Goal: Submit feedback/report problem

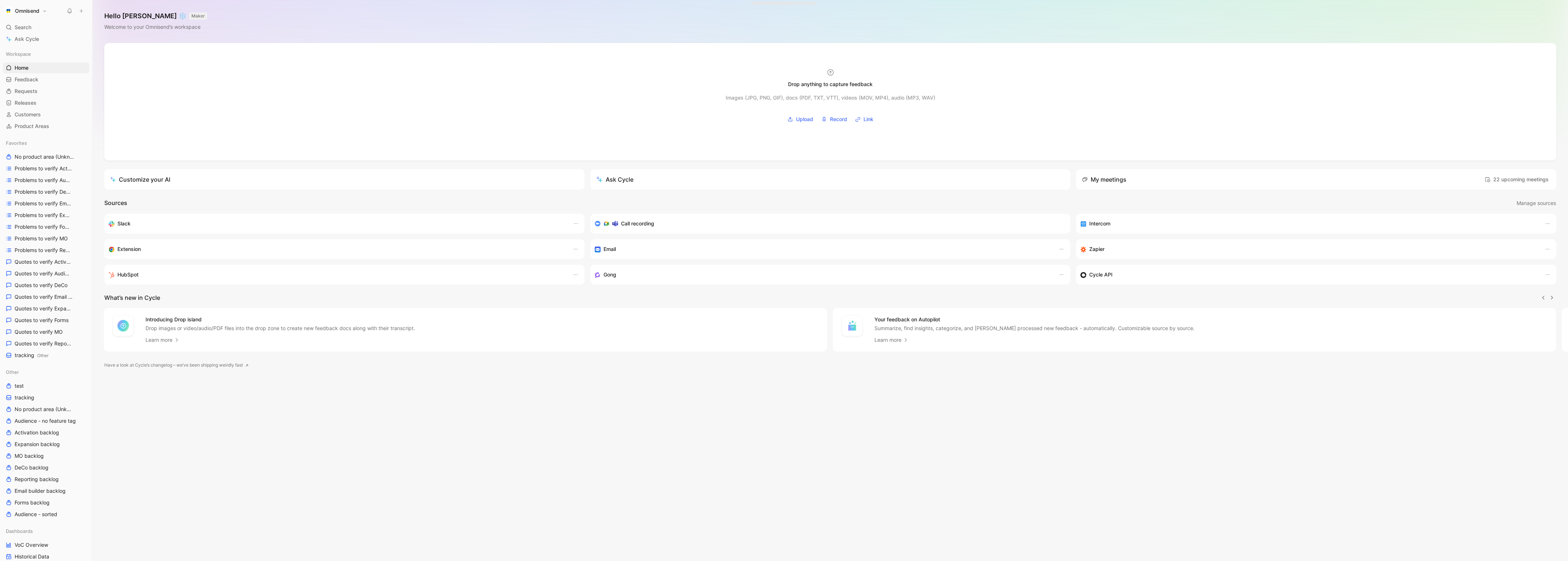
scroll to position [0, 1]
click at [44, 12] on button "Omnisend" at bounding box center [26, 11] width 46 height 10
click at [58, 76] on div "Workspace settings G then S" at bounding box center [49, 74] width 89 height 12
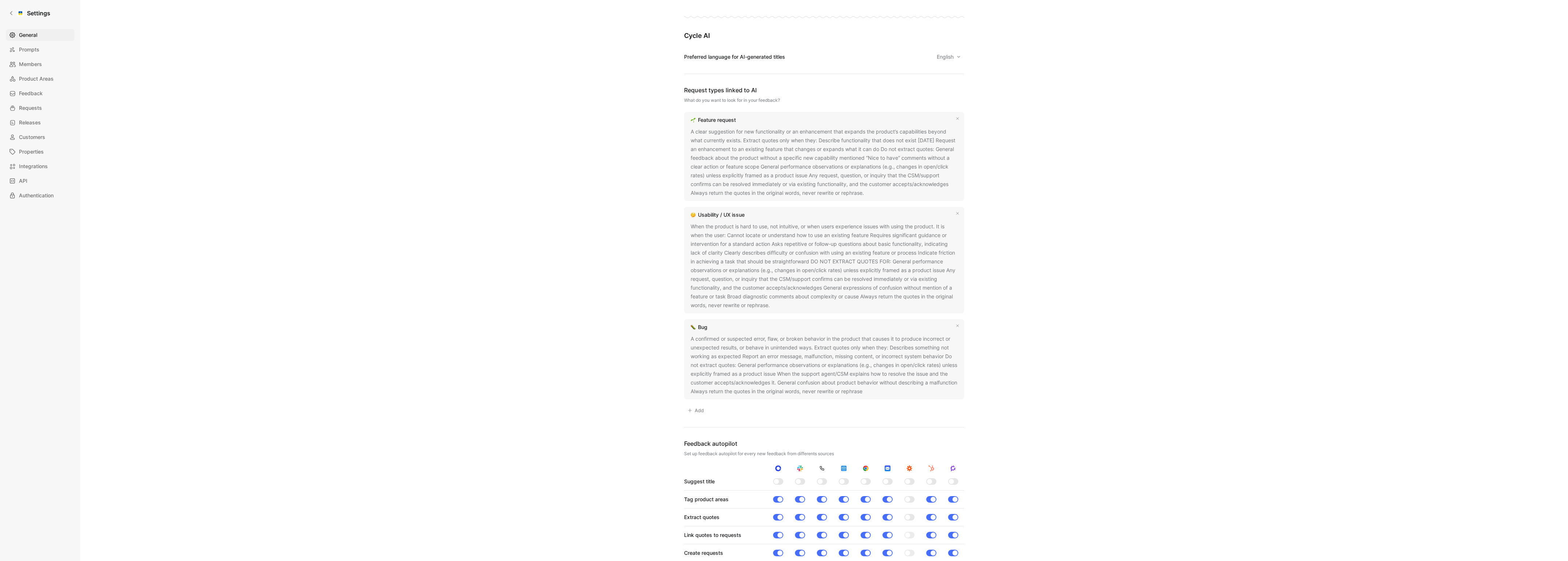
scroll to position [413, 0]
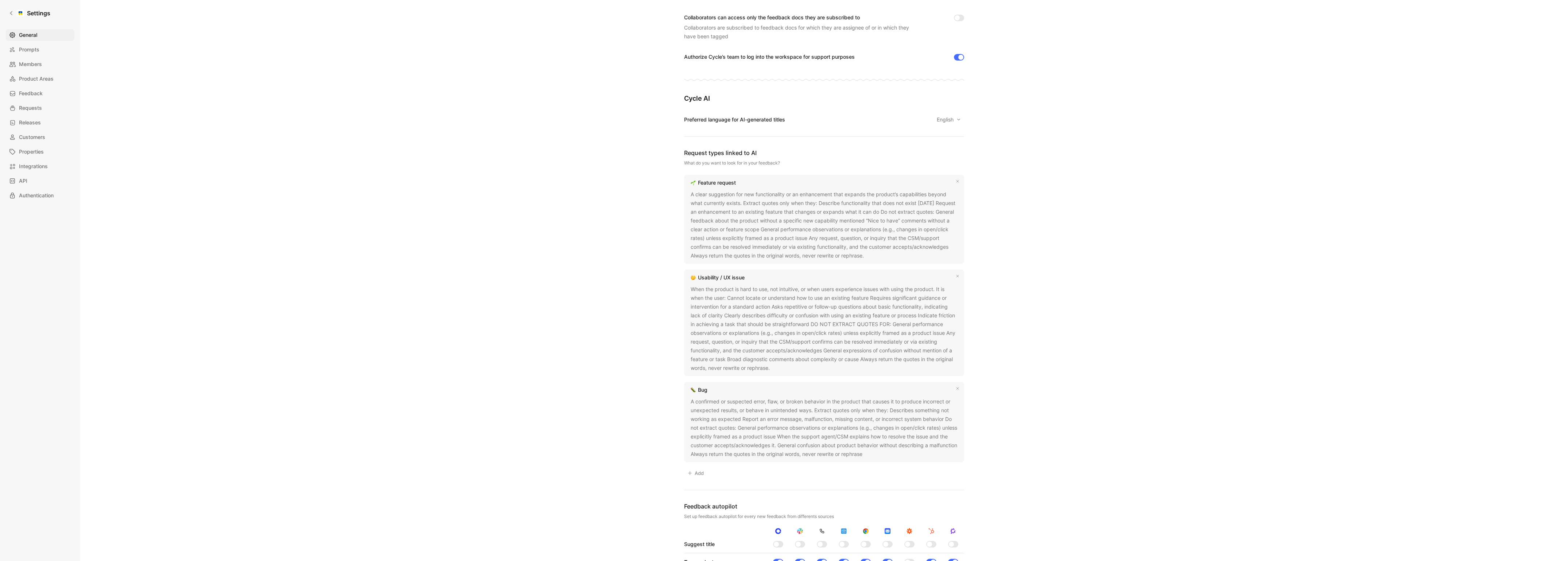
click at [868, 258] on button at bounding box center [869, 256] width 7 height 7
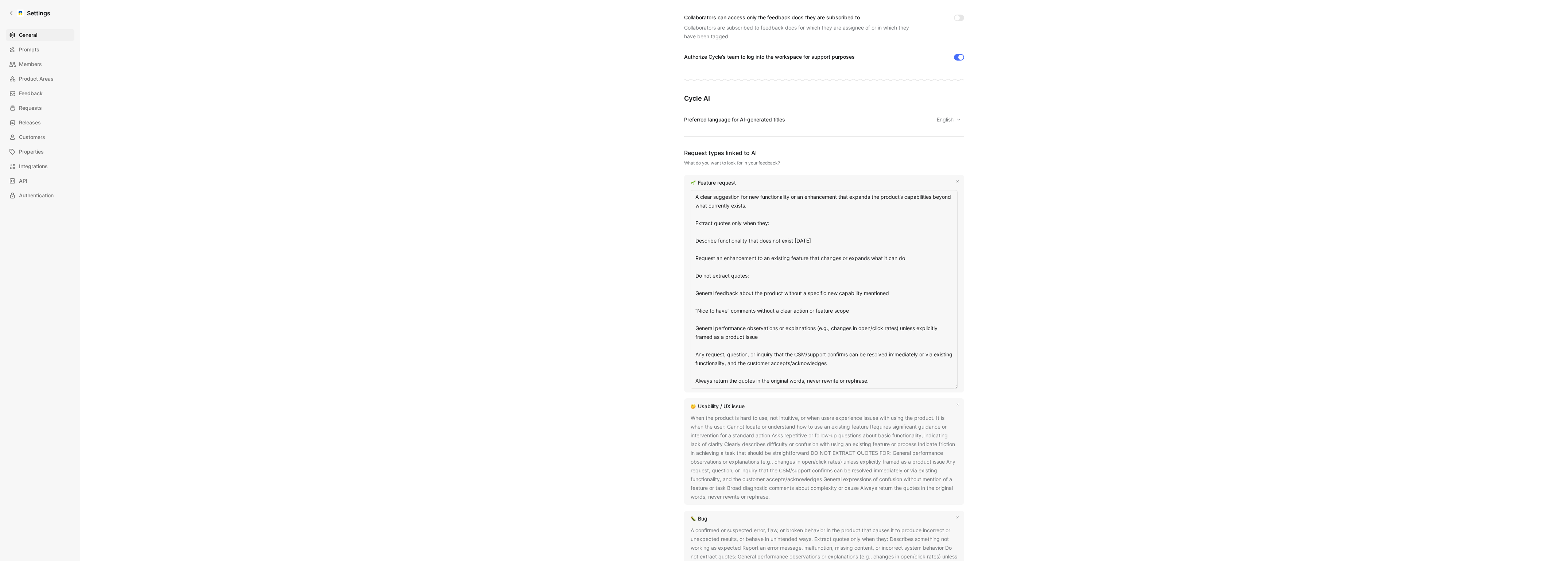
click at [872, 257] on textarea "A clear suggestion for new functionality or an enhancement that expands the pro…" at bounding box center [824, 289] width 267 height 199
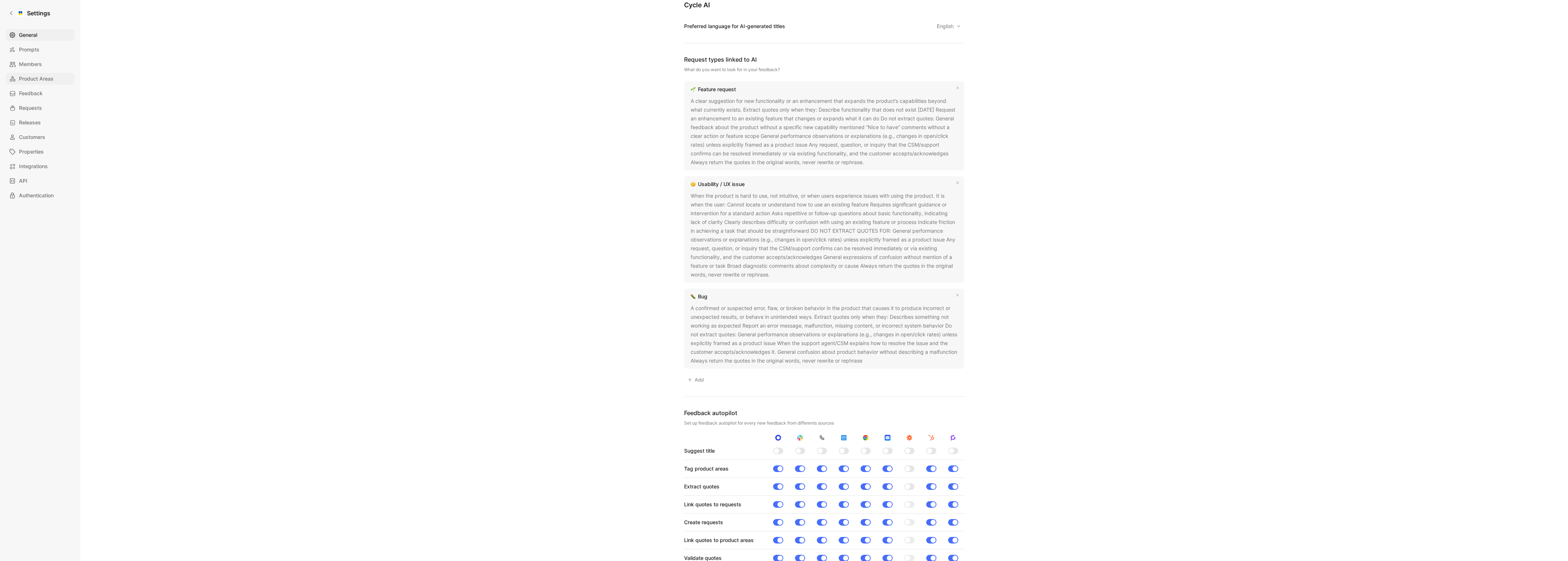
scroll to position [560, 0]
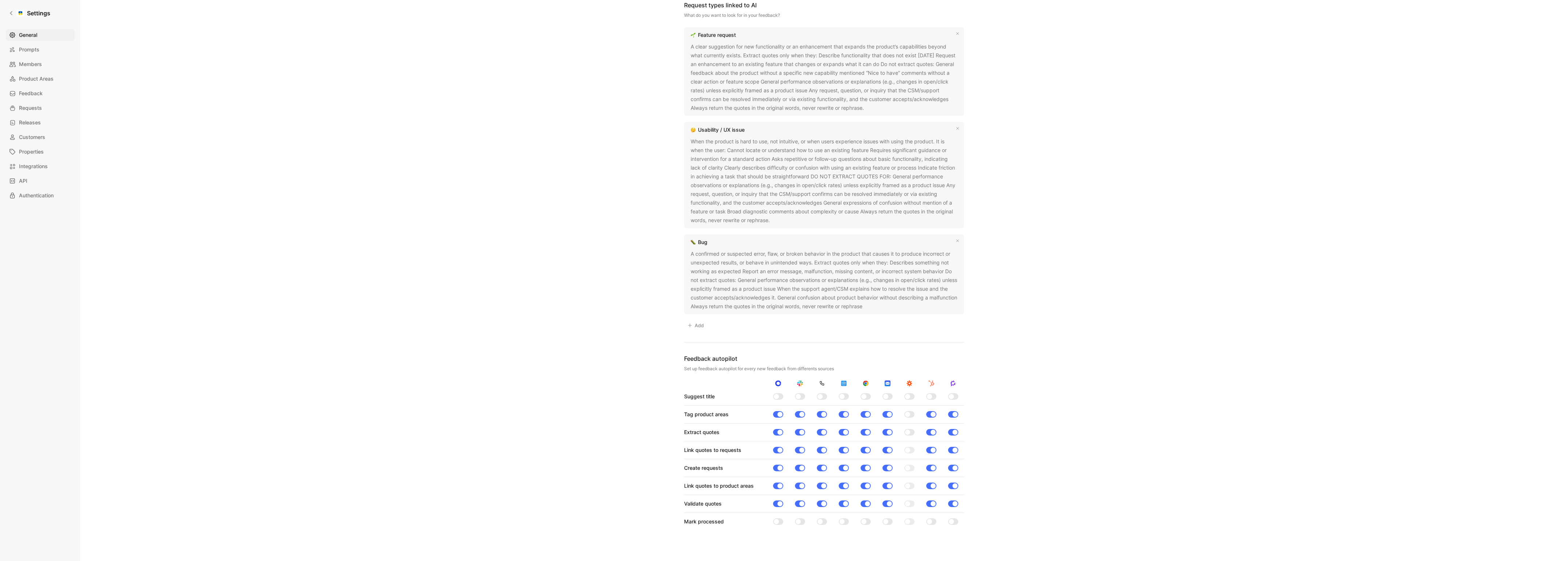
click at [871, 307] on button at bounding box center [867, 307] width 7 height 7
click at [856, 187] on div "When the product is hard to use, not intuitive, or when users experience issues…" at bounding box center [824, 181] width 267 height 88
click at [779, 220] on button at bounding box center [775, 221] width 7 height 7
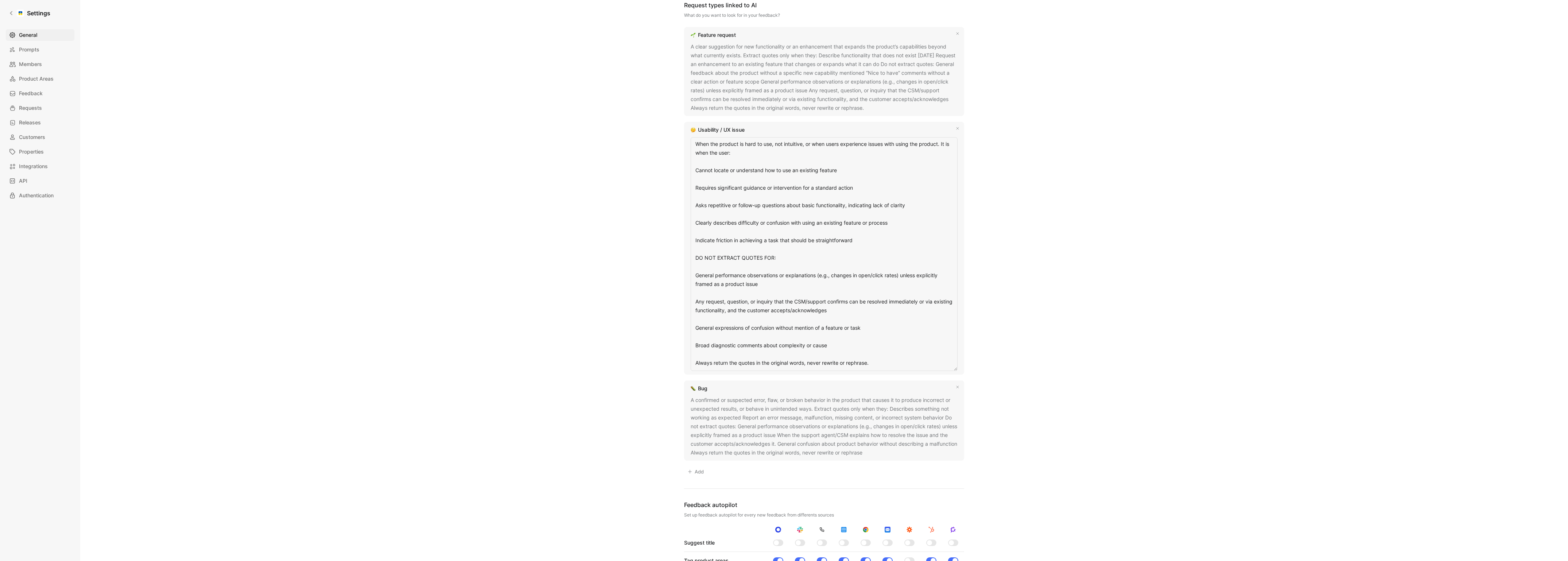
click at [776, 221] on textarea "When the product is hard to use, not intuitive, or when users experience issues…" at bounding box center [824, 254] width 267 height 234
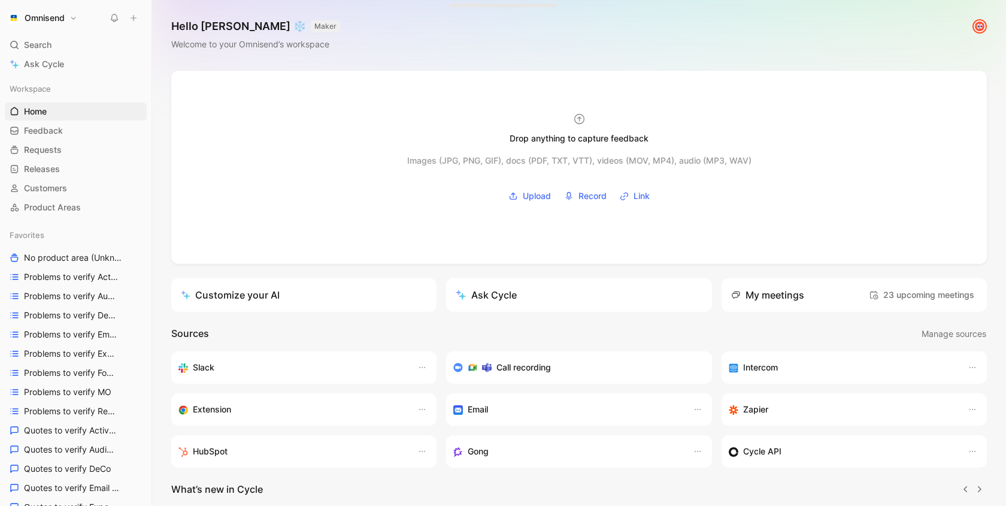
click at [74, 18] on button "Omnisend" at bounding box center [42, 18] width 75 height 17
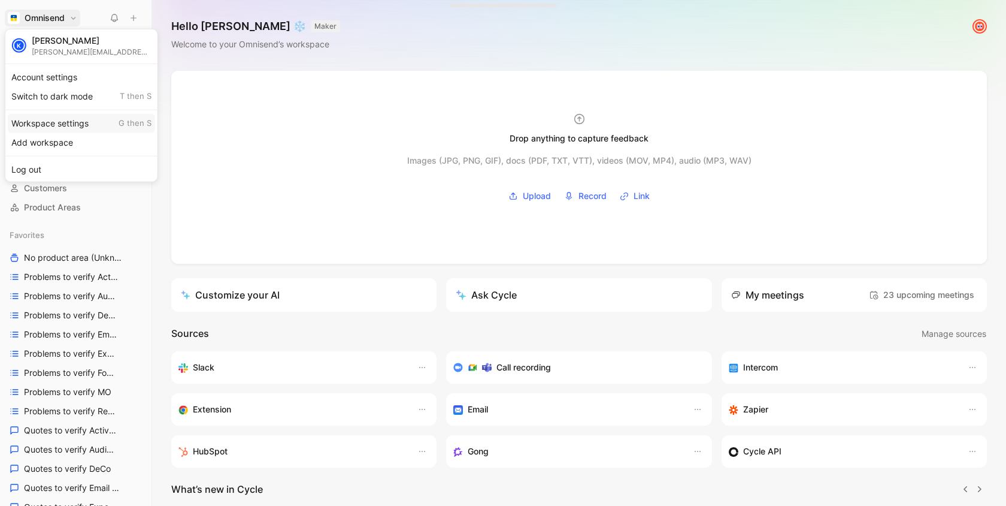
click at [69, 122] on div "Workspace settings G then S" at bounding box center [81, 122] width 147 height 19
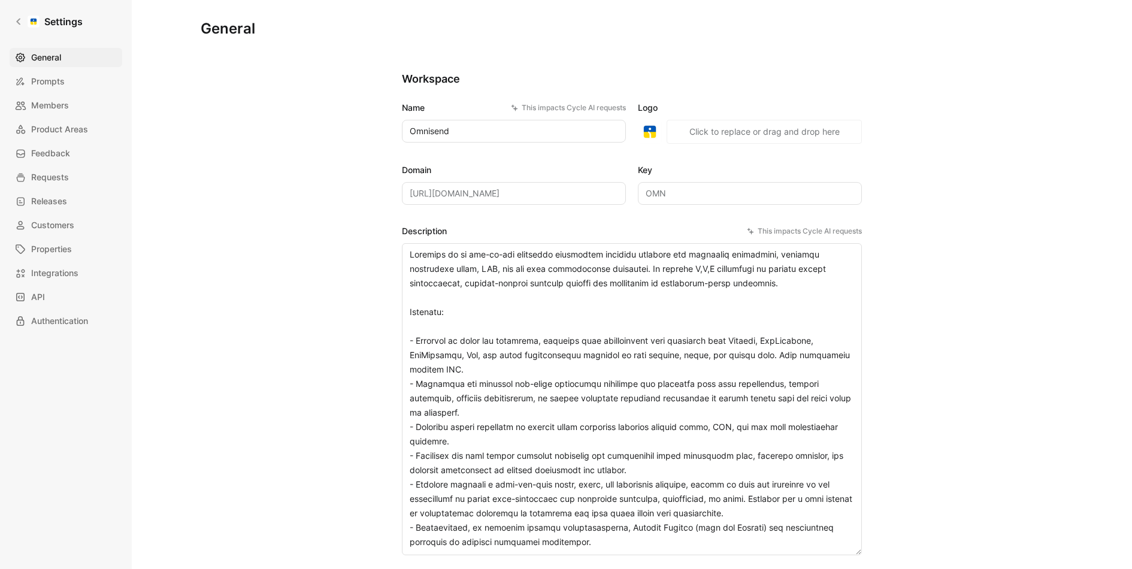
click at [70, 187] on div "General Prompts Members Product Areas Feedback Requests Releases Customers Prop…" at bounding box center [70, 189] width 121 height 283
click at [61, 213] on div "General Prompts Members Product Areas Feedback Requests Releases Customers Prop…" at bounding box center [70, 189] width 121 height 283
click at [65, 147] on span "Feedback" at bounding box center [50, 153] width 39 height 14
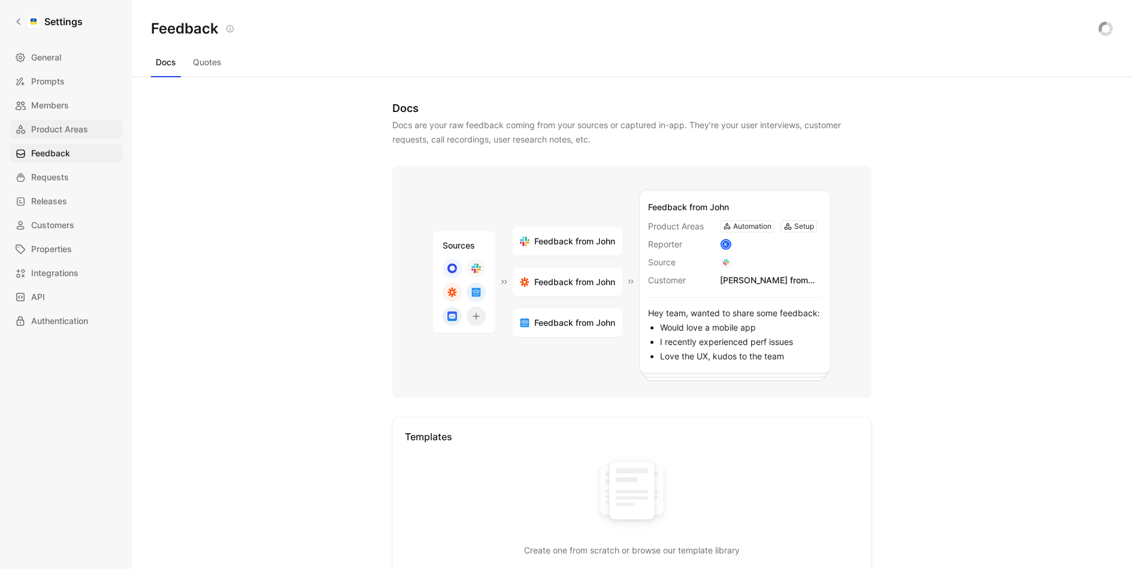
click at [71, 133] on span "Product Areas" at bounding box center [59, 129] width 57 height 14
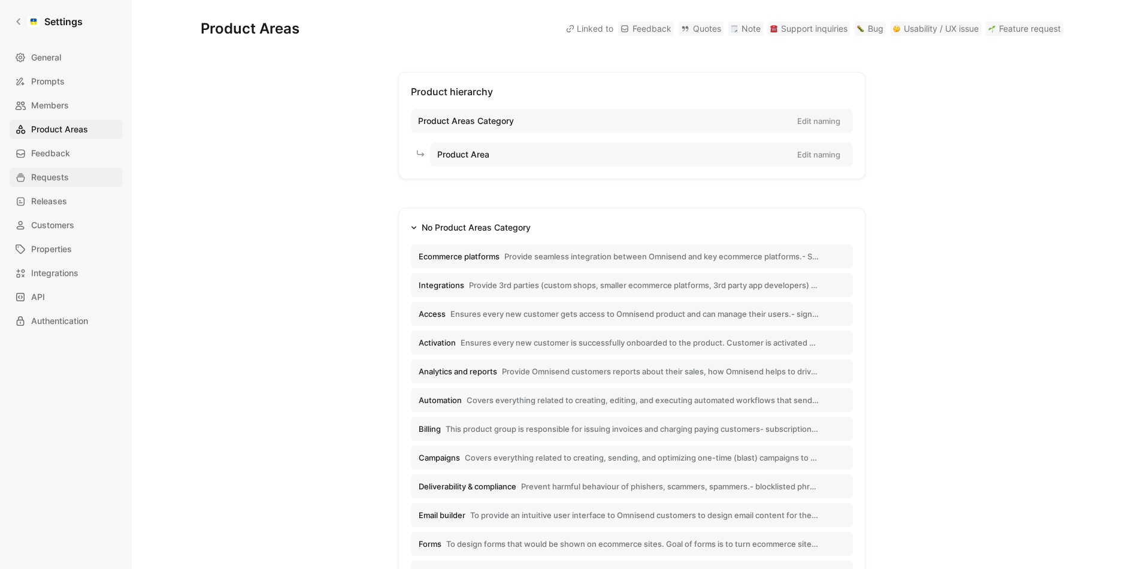
click at [68, 170] on span "Requests" at bounding box center [50, 177] width 38 height 14
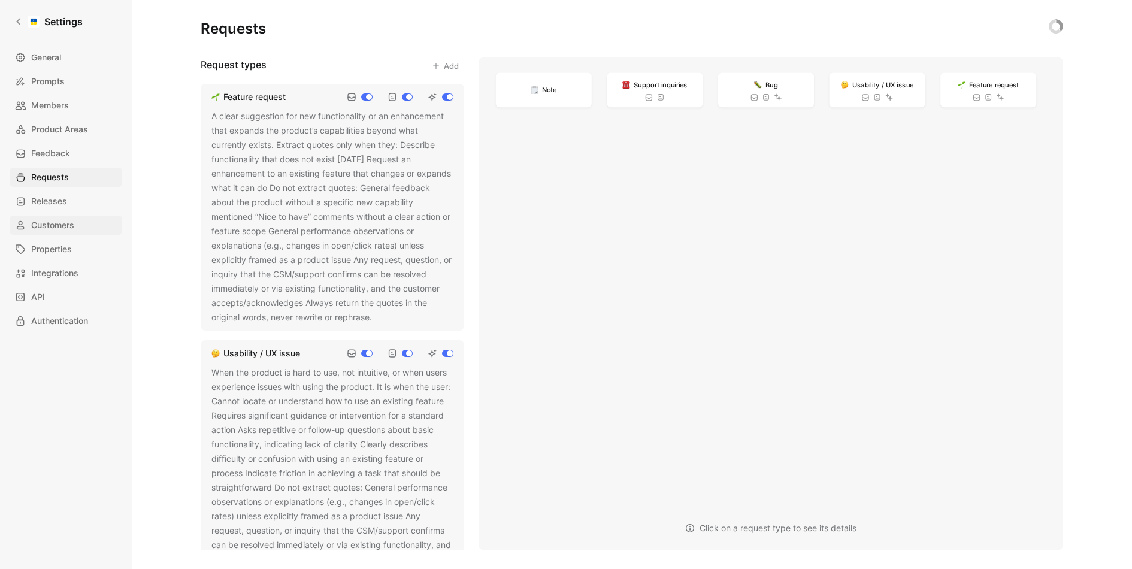
click at [65, 217] on link "Customers" at bounding box center [66, 225] width 113 height 19
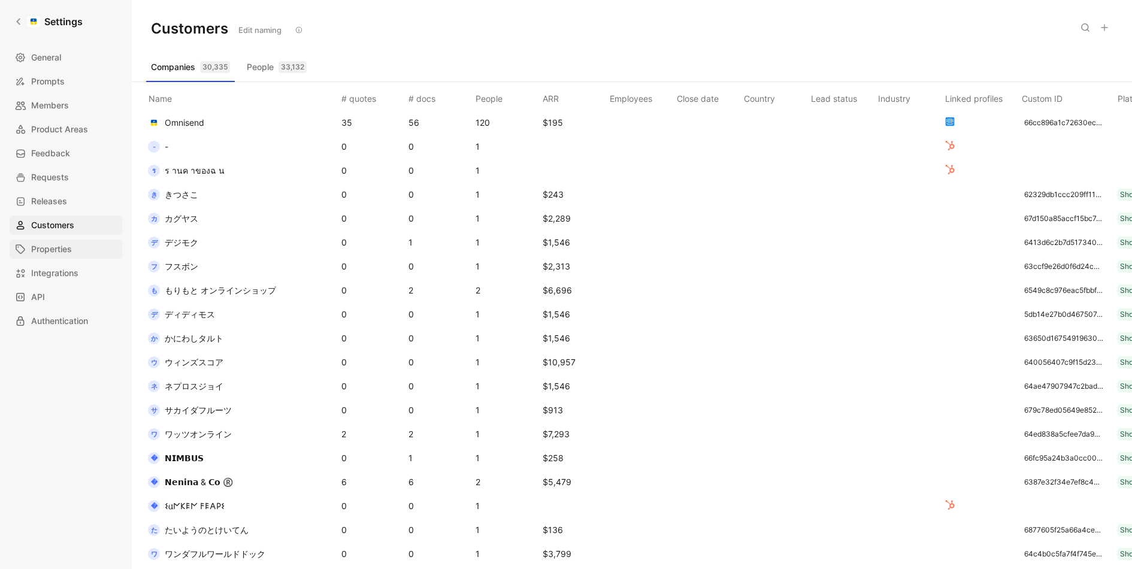
click at [67, 242] on span "Properties" at bounding box center [51, 249] width 41 height 14
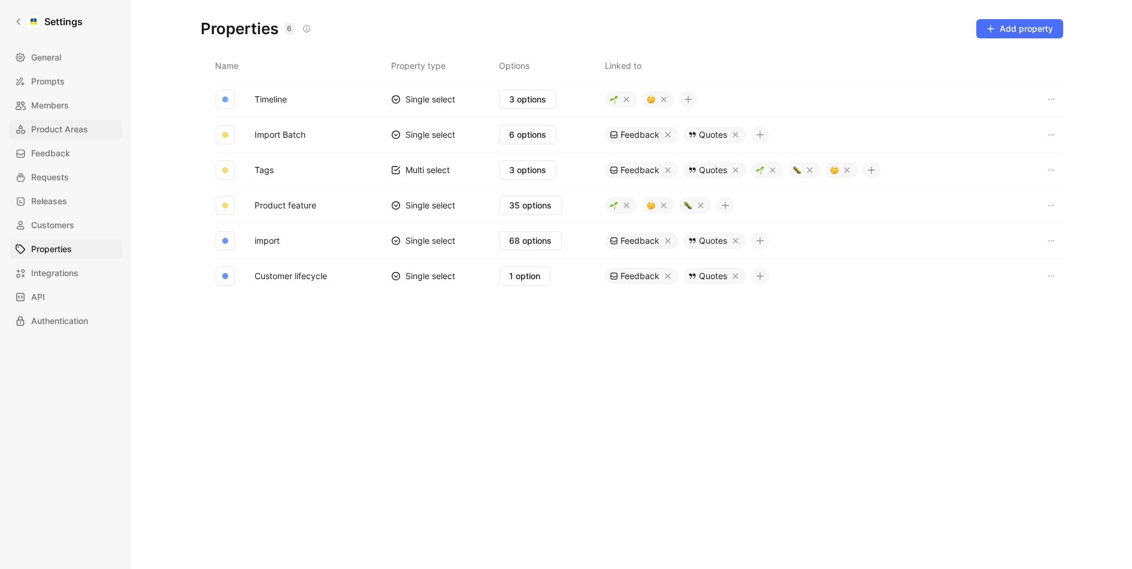
click at [65, 125] on span "Product Areas" at bounding box center [59, 129] width 57 height 14
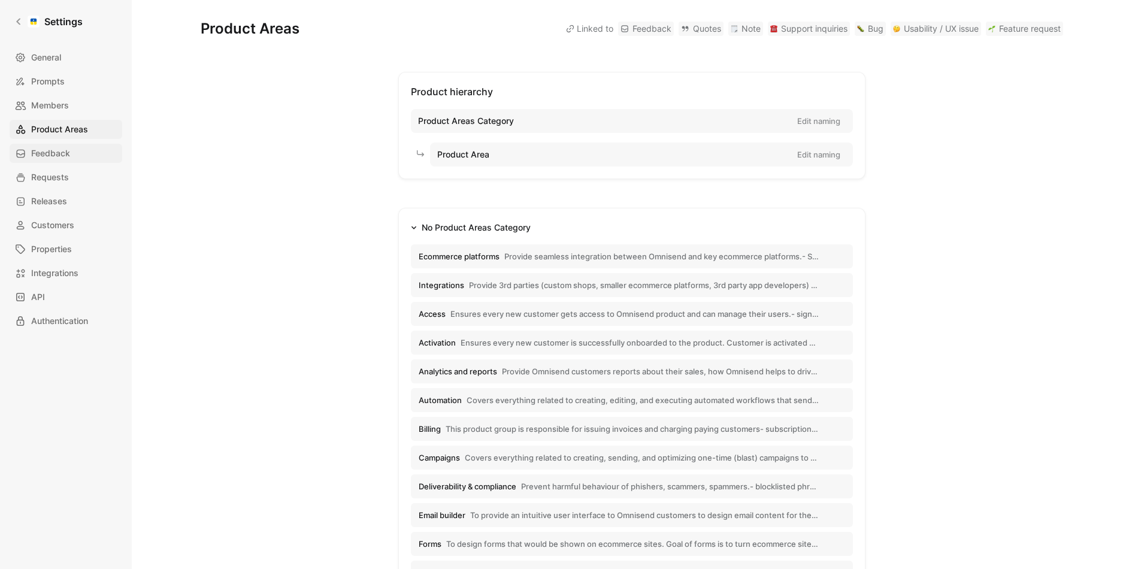
click at [59, 152] on span "Feedback" at bounding box center [50, 153] width 39 height 14
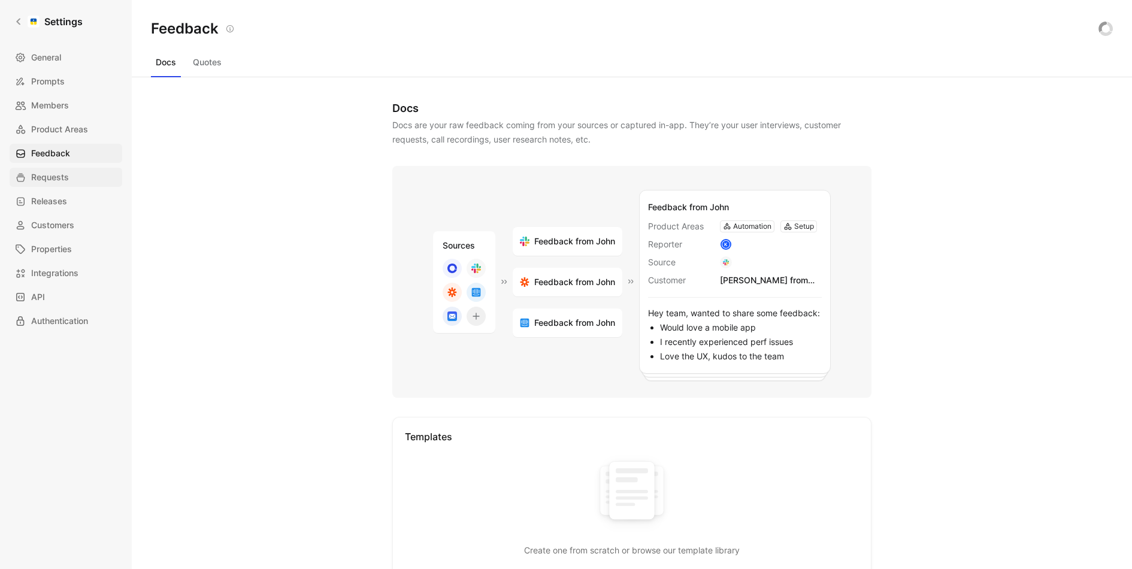
click at [61, 186] on link "Requests" at bounding box center [66, 177] width 113 height 19
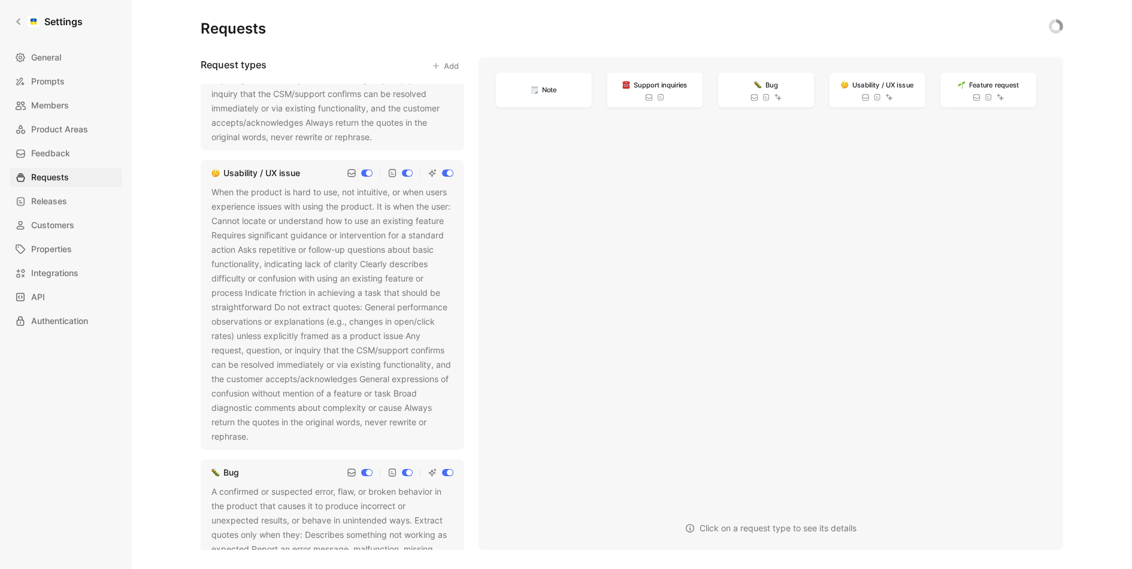
scroll to position [183, 0]
click at [258, 431] on icon at bounding box center [256, 434] width 7 height 7
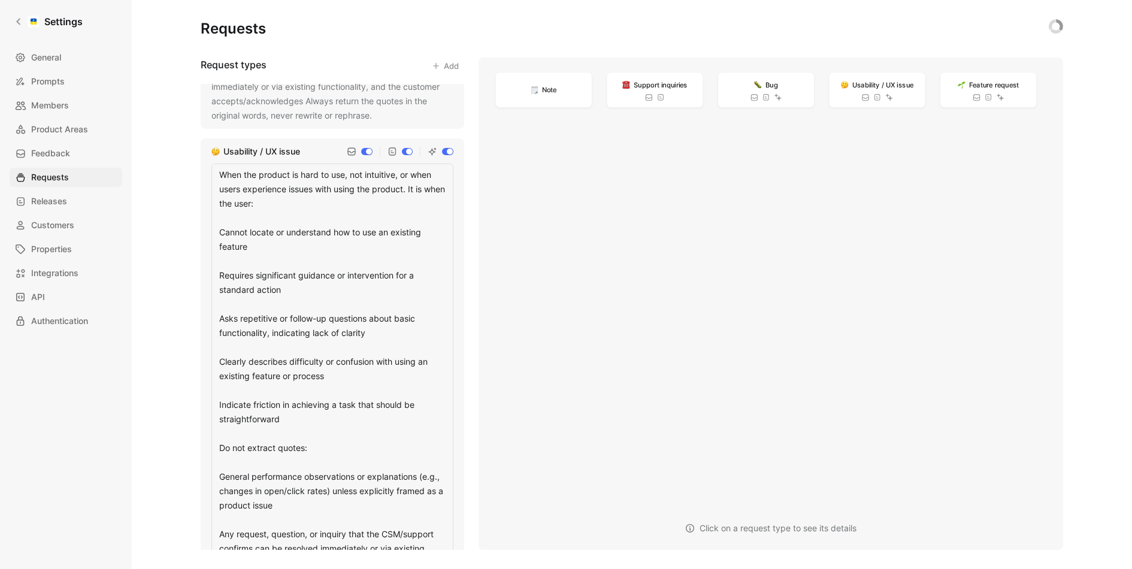
scroll to position [208, 0]
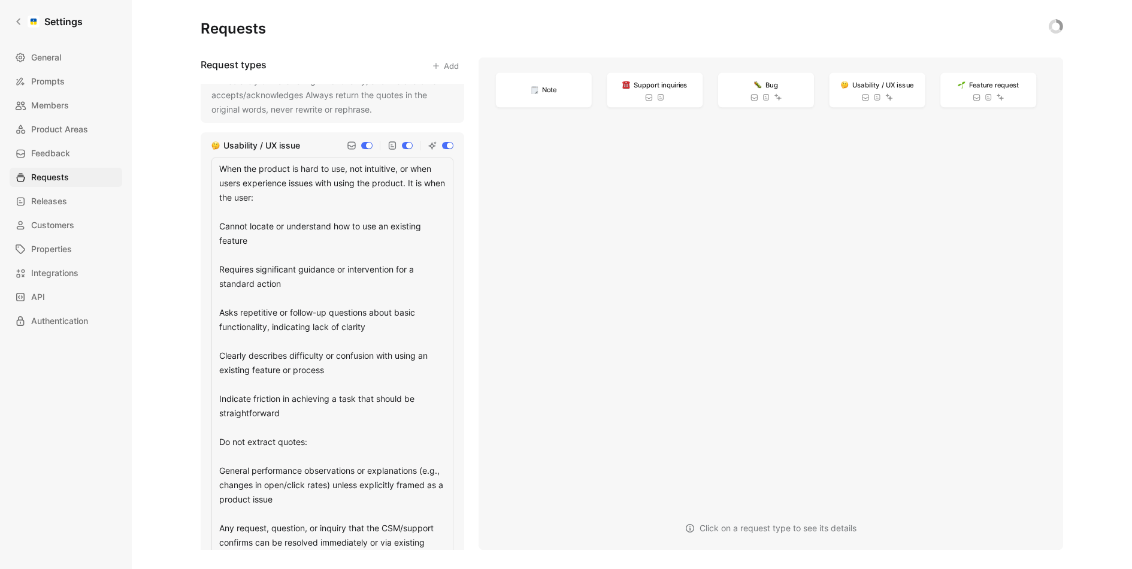
click at [309, 241] on textarea "When the product is hard to use, not intuitive, or when users experience issues…" at bounding box center [332, 422] width 242 height 528
click at [316, 281] on textarea "When the product is hard to use, not intuitive, or when users experience issues…" at bounding box center [332, 422] width 242 height 528
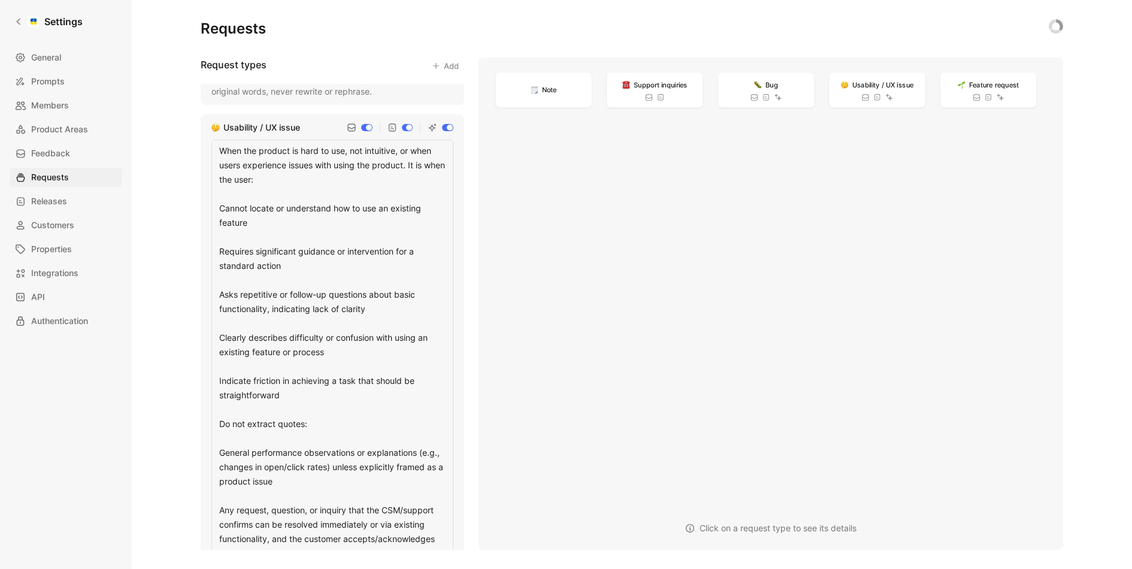
scroll to position [246, 0]
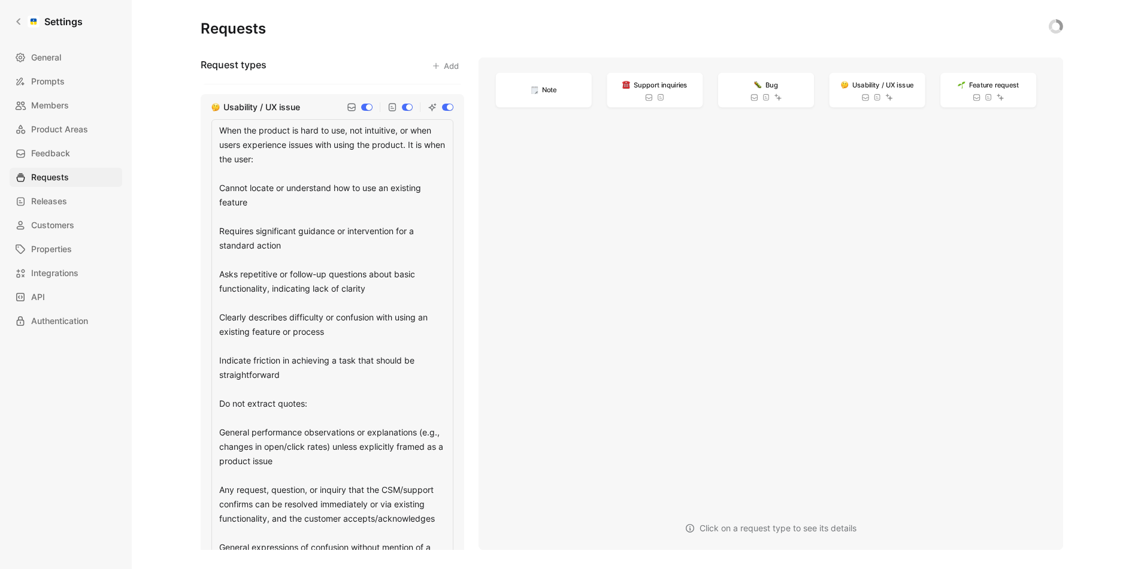
click at [353, 325] on textarea "When the product is hard to use, not intuitive, or when users experience issues…" at bounding box center [332, 383] width 242 height 528
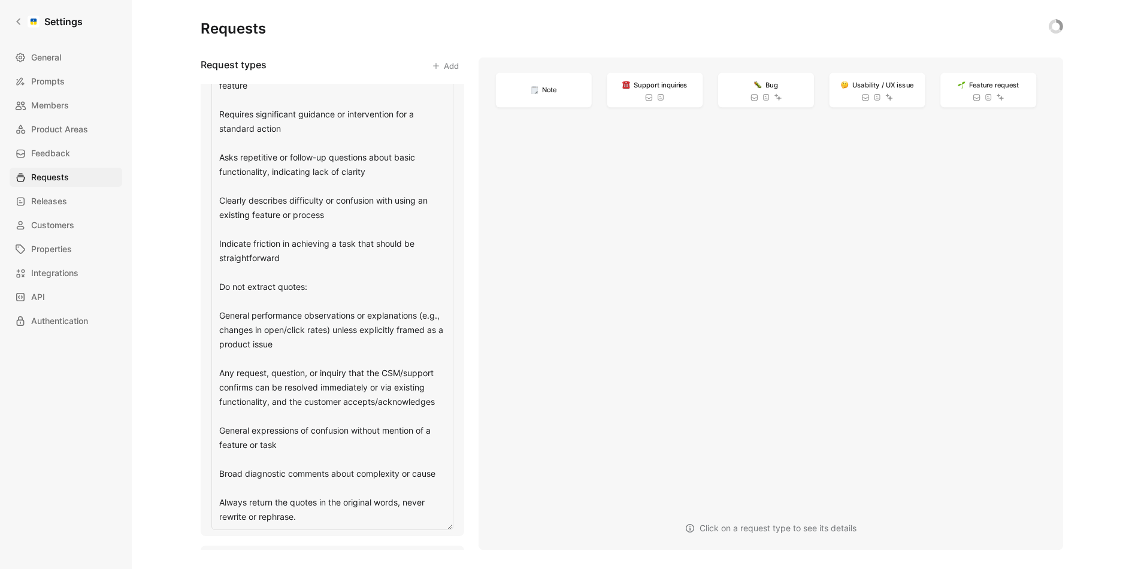
scroll to position [382, 0]
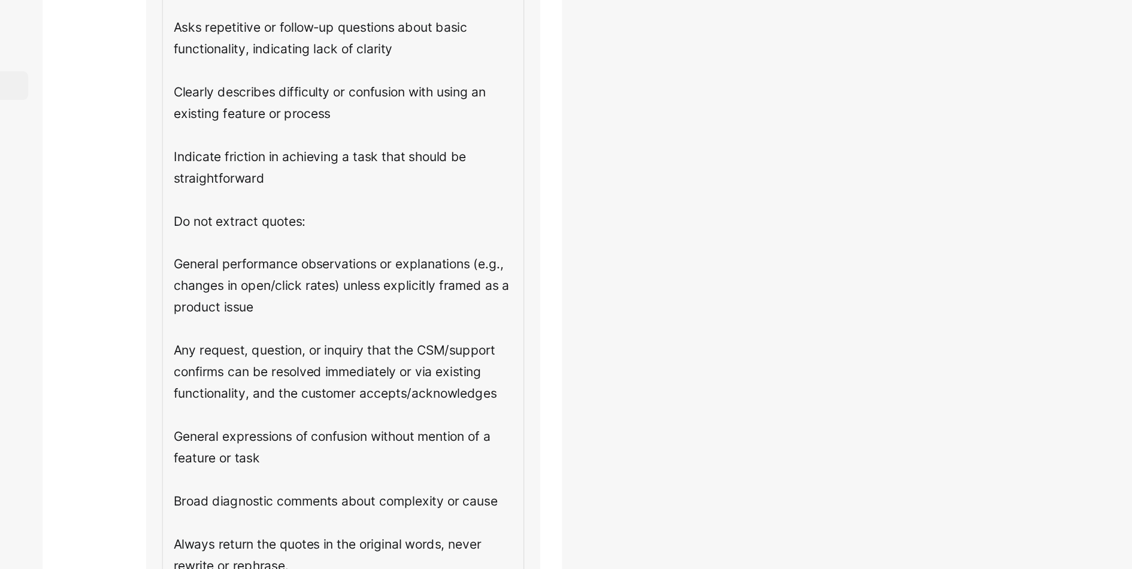
click at [435, 354] on textarea "When the product is hard to use, not intuitive, or when users experience issues…" at bounding box center [332, 247] width 242 height 528
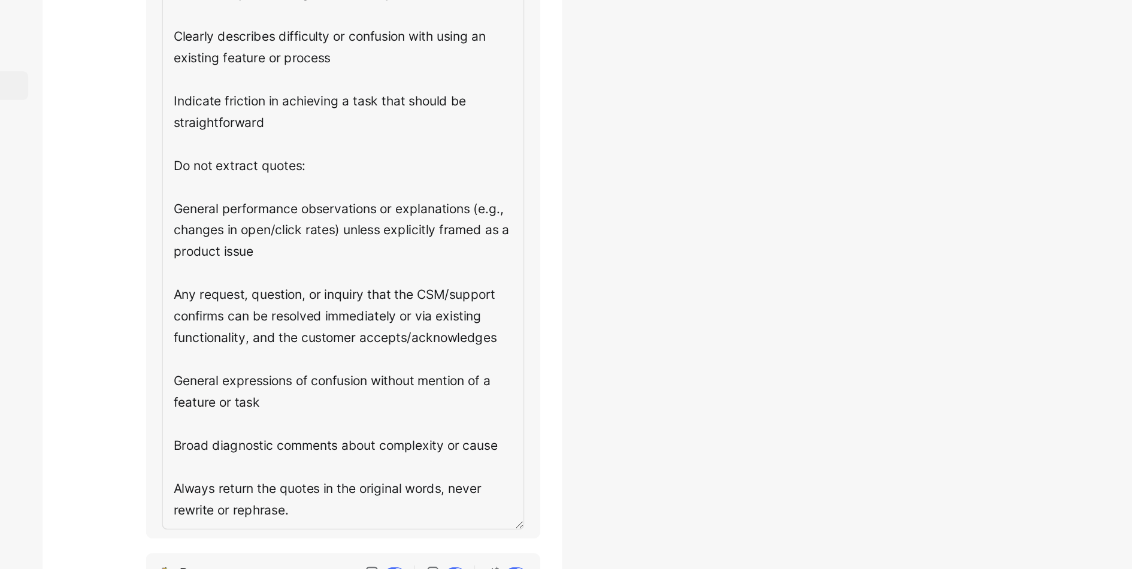
scroll to position [421, 0]
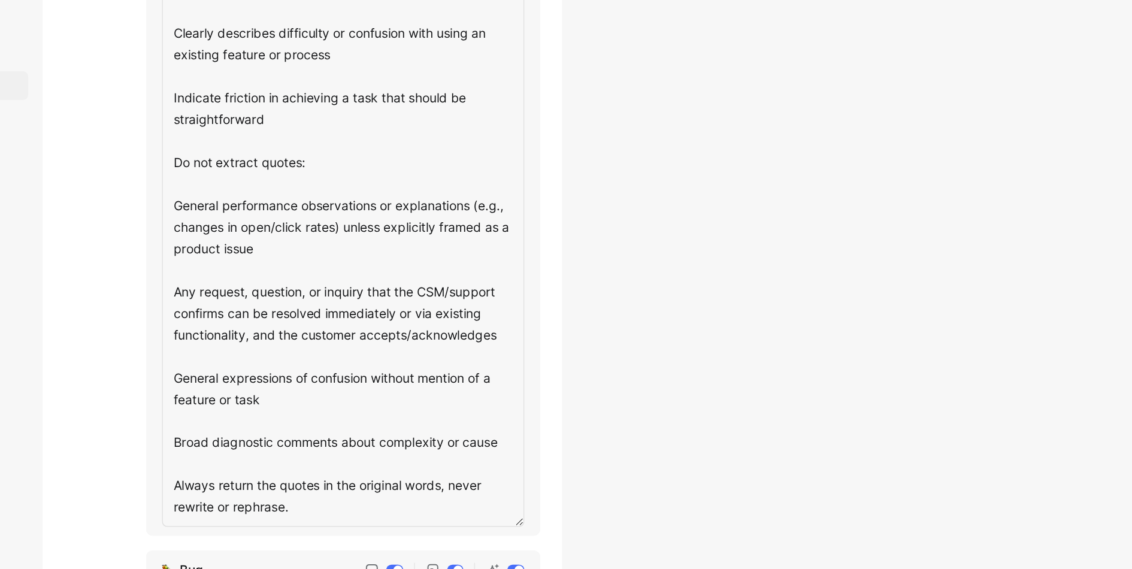
drag, startPoint x: 440, startPoint y: 346, endPoint x: 334, endPoint y: 344, distance: 106.1
click at [334, 344] on textarea "When the product is hard to use, not intuitive, or when users experience issues…" at bounding box center [332, 208] width 242 height 528
click at [332, 375] on textarea "When the product is hard to use, not intuitive, or when users experience issues…" at bounding box center [332, 208] width 242 height 528
click at [332, 403] on textarea "When the product is hard to use, not intuitive, or when users experience issues…" at bounding box center [332, 208] width 242 height 528
click at [332, 420] on textarea "When the product is hard to use, not intuitive, or when users experience issues…" at bounding box center [332, 208] width 242 height 528
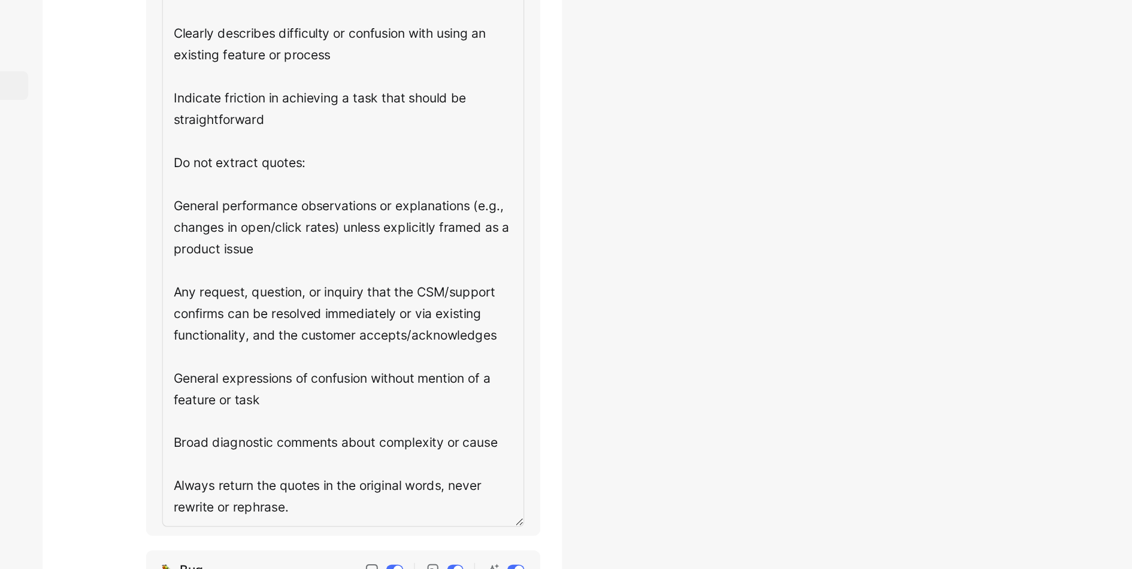
click at [363, 380] on textarea "When the product is hard to use, not intuitive, or when users experience issues…" at bounding box center [332, 208] width 242 height 528
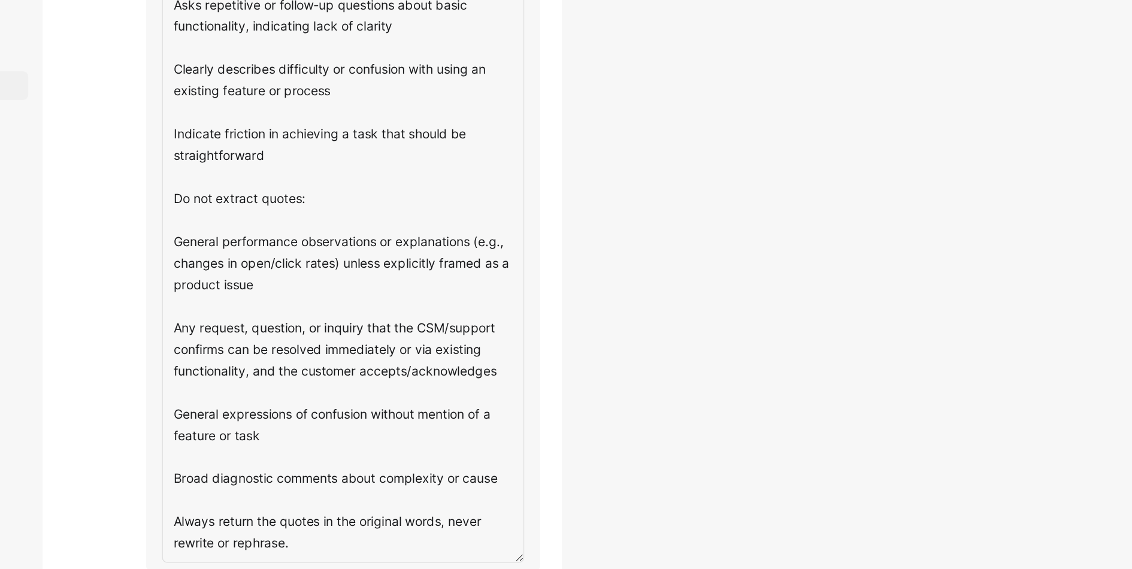
scroll to position [390, 0]
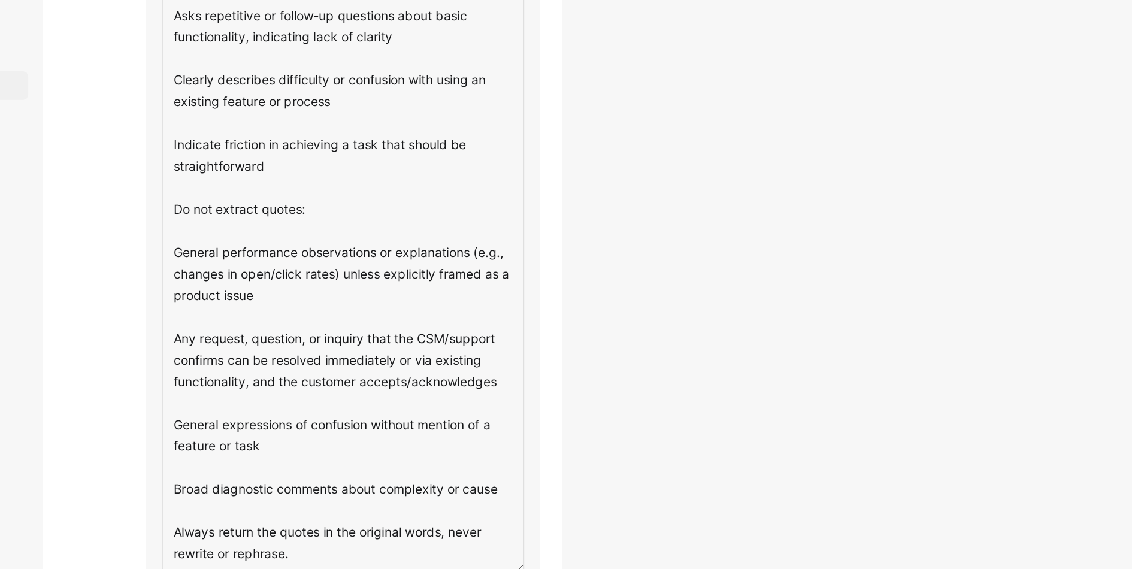
drag, startPoint x: 220, startPoint y: 344, endPoint x: 438, endPoint y: 376, distance: 219.7
click at [438, 376] on textarea "When the product is hard to use, not intuitive, or when users experience issues…" at bounding box center [332, 239] width 242 height 528
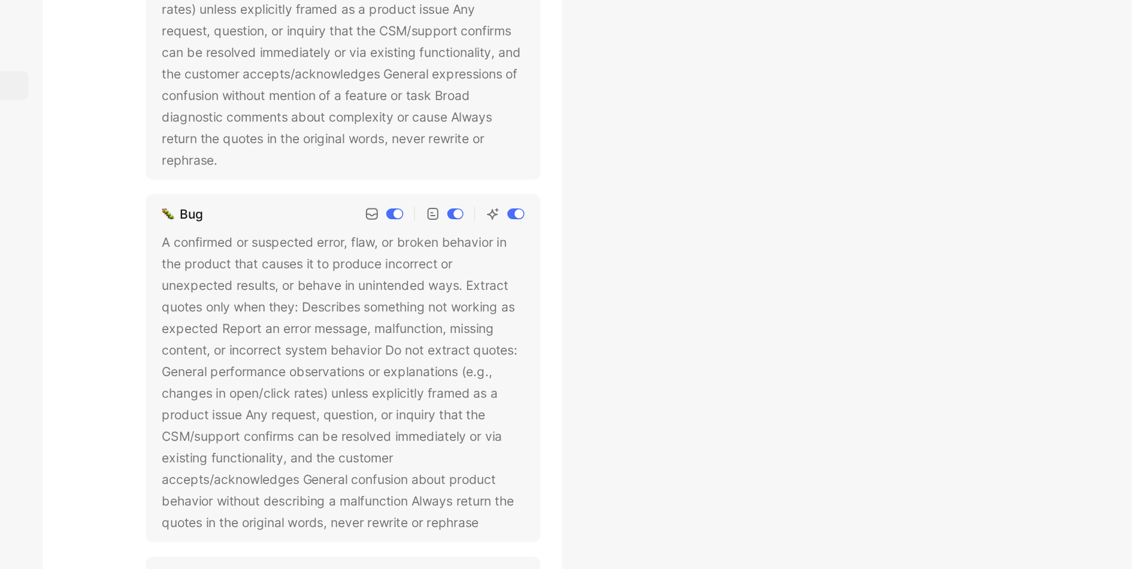
scroll to position [199, 0]
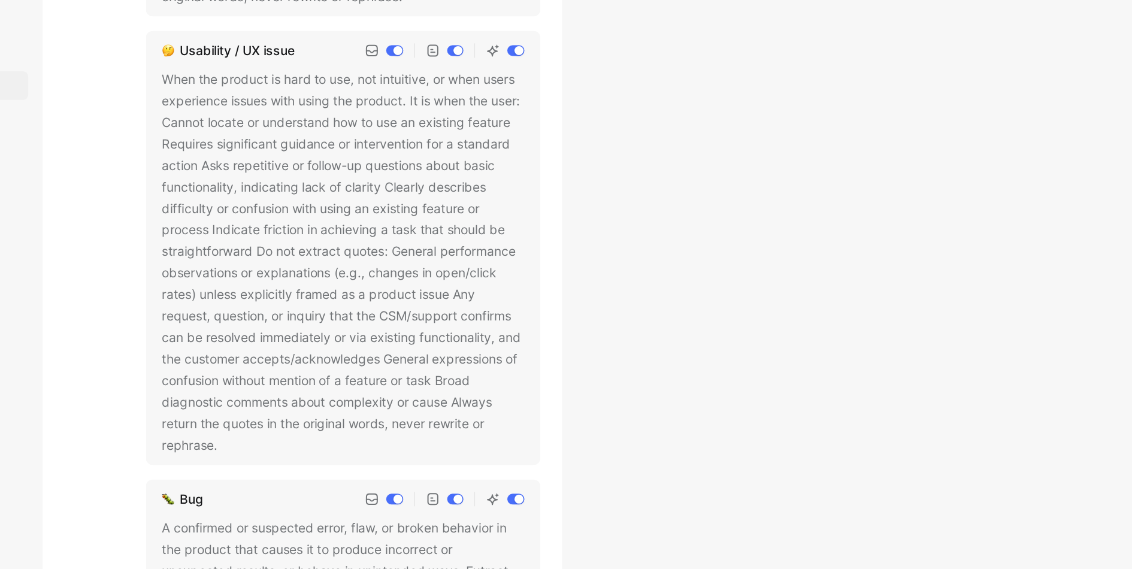
click at [260, 420] on icon at bounding box center [256, 418] width 7 height 7
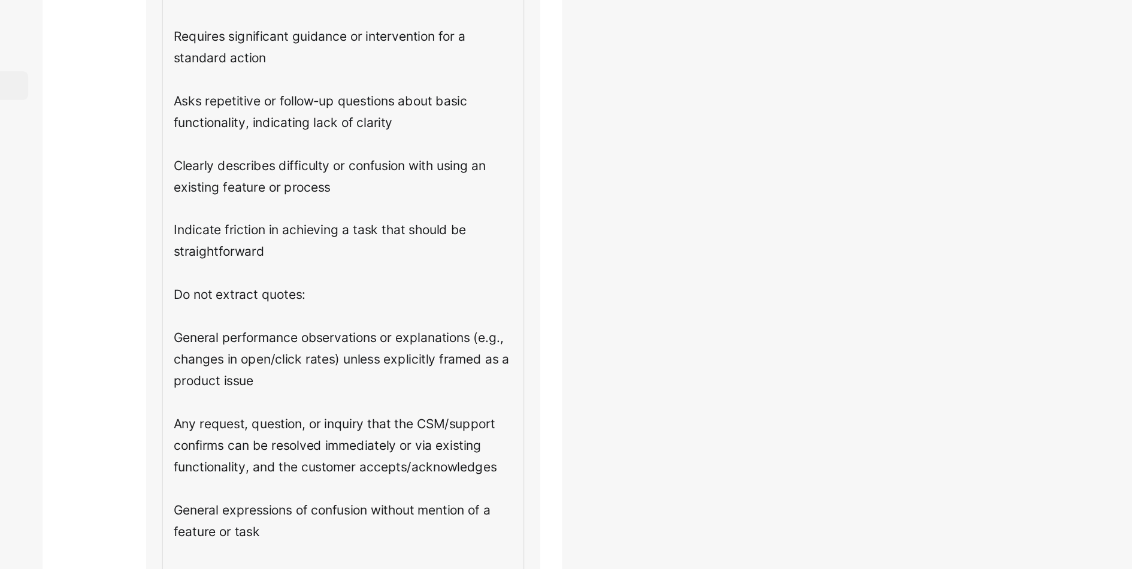
scroll to position [321, 0]
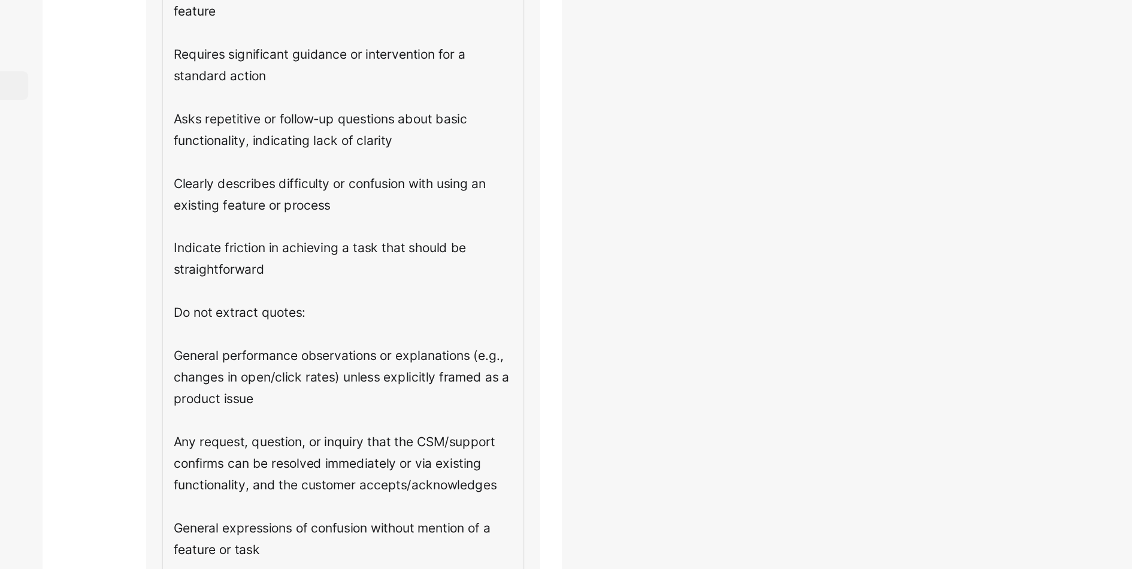
drag, startPoint x: 351, startPoint y: 253, endPoint x: 214, endPoint y: 246, distance: 137.4
click at [214, 246] on textarea "When the product is hard to use, not intuitive, or when users experience issues…" at bounding box center [332, 308] width 242 height 528
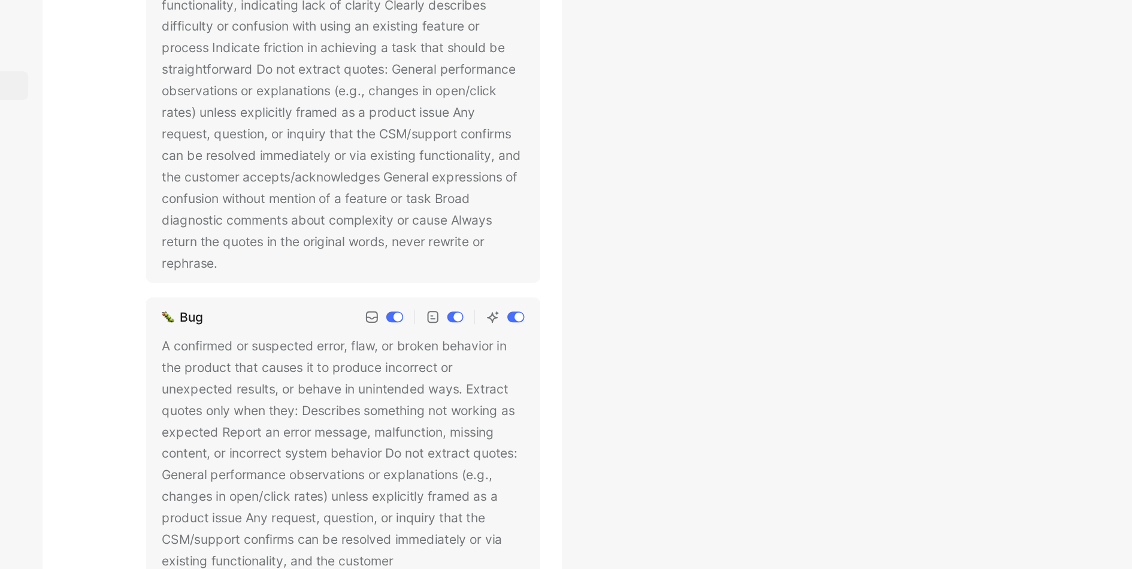
click at [257, 283] on div "When the product is hard to use, not intuitive, or when users experience issues…" at bounding box center [332, 173] width 242 height 259
click at [259, 294] on icon at bounding box center [256, 296] width 7 height 7
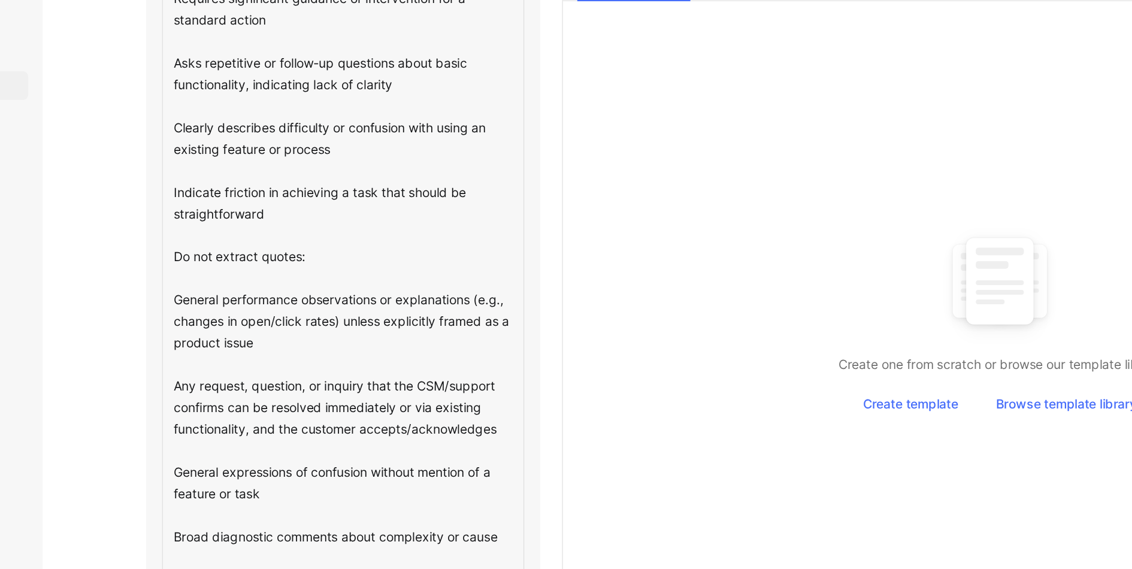
scroll to position [373, 0]
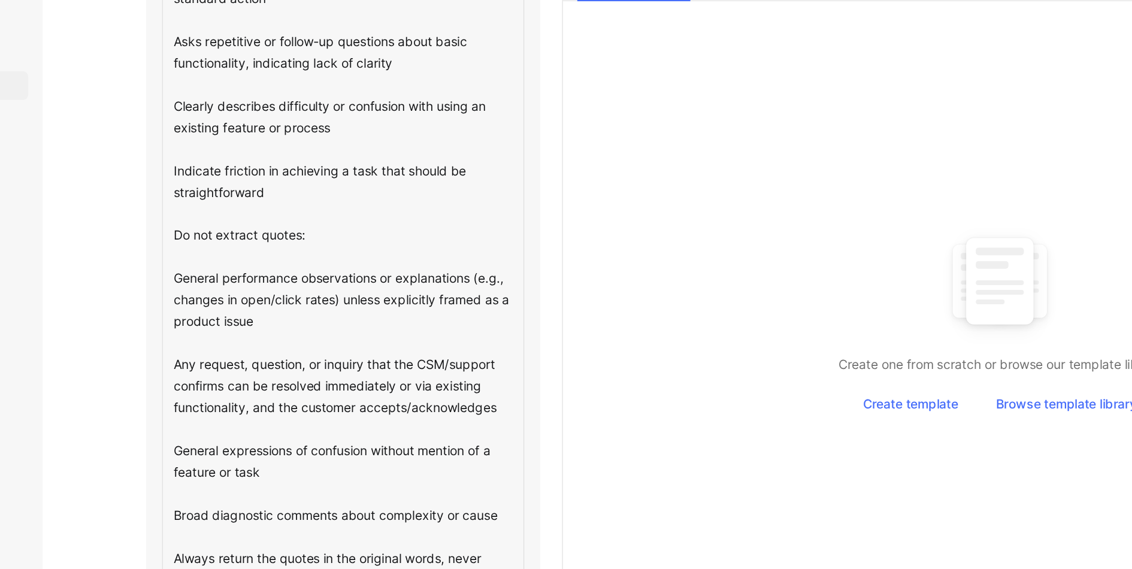
drag, startPoint x: 220, startPoint y: 362, endPoint x: 435, endPoint y: 394, distance: 217.4
click at [436, 394] on textarea "When the product is hard to use, not intuitive, or when users experience issues…" at bounding box center [332, 257] width 242 height 528
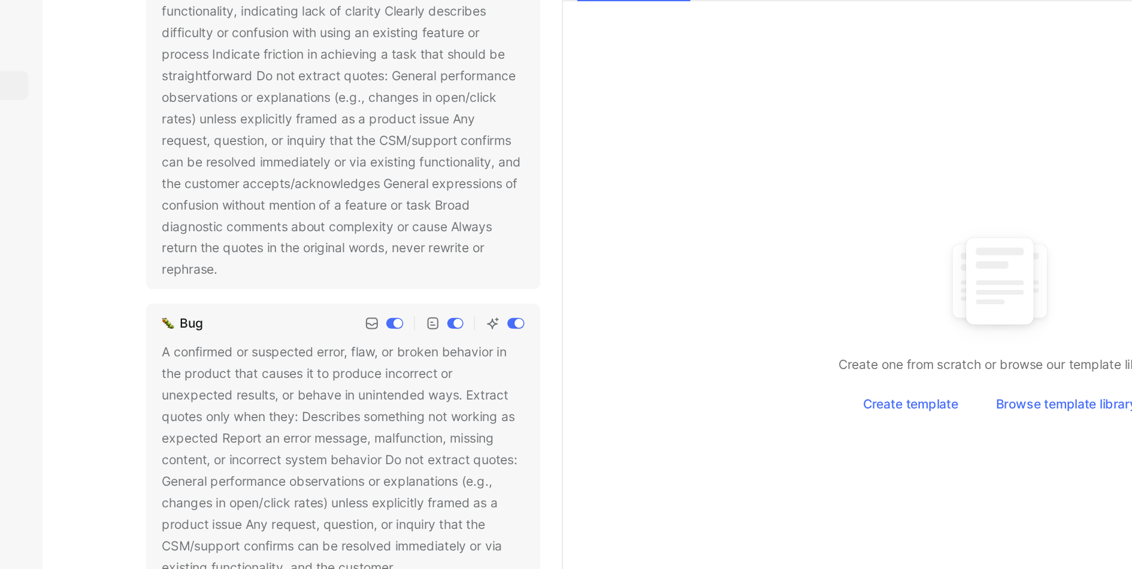
scroll to position [311, 0]
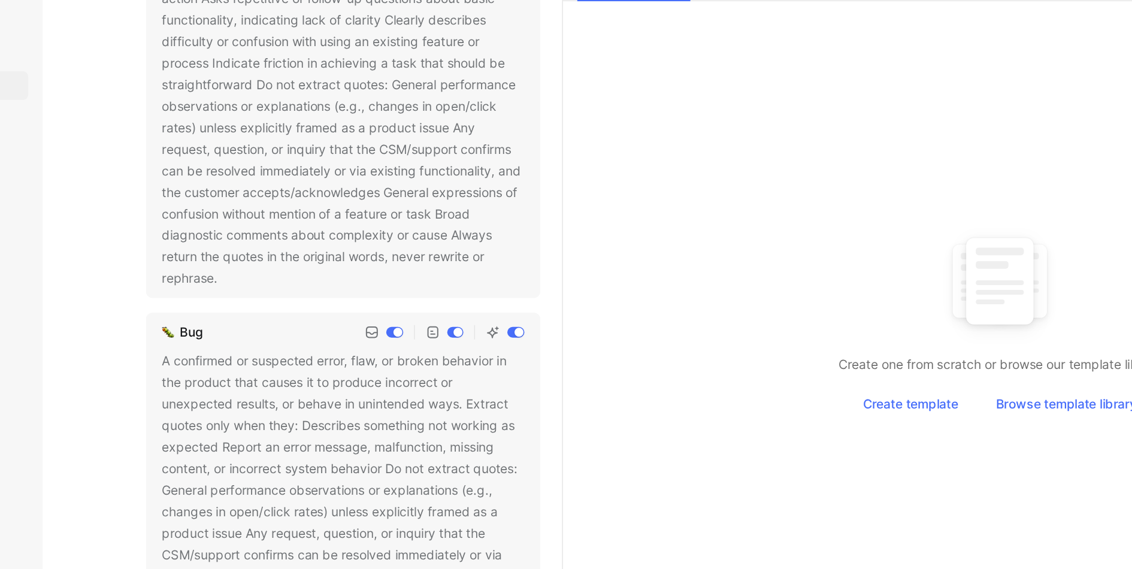
click at [262, 304] on button at bounding box center [257, 307] width 12 height 12
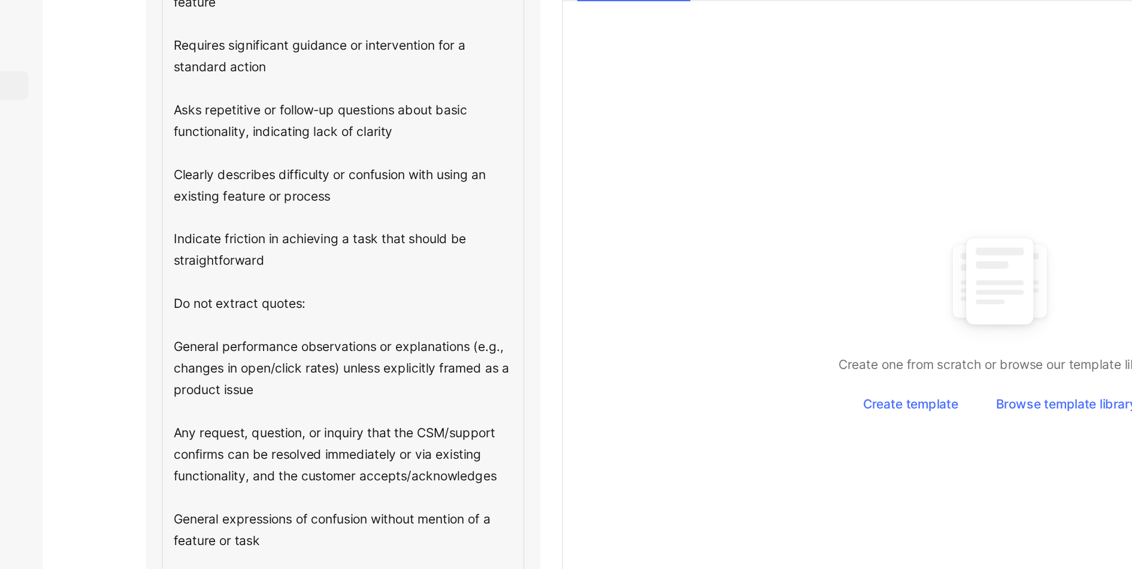
scroll to position [361, 0]
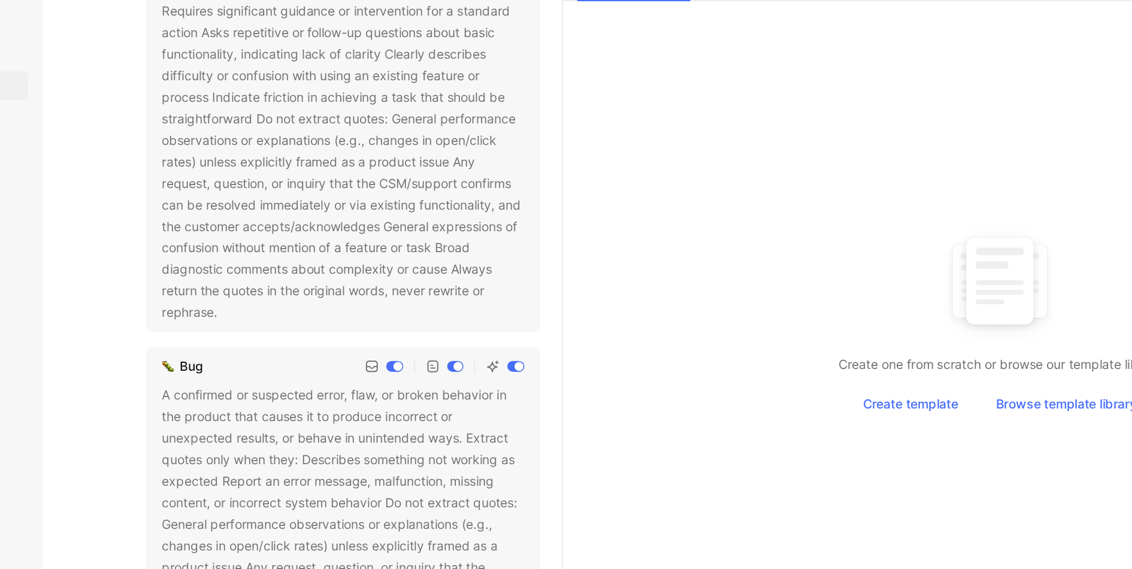
click at [257, 331] on icon at bounding box center [256, 329] width 7 height 7
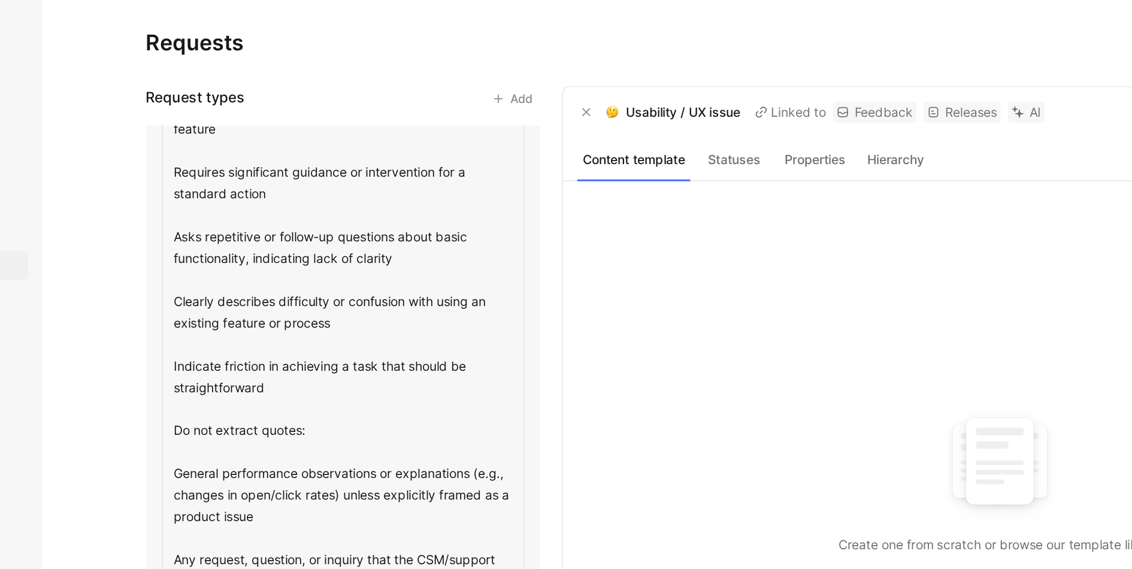
scroll to position [364, 0]
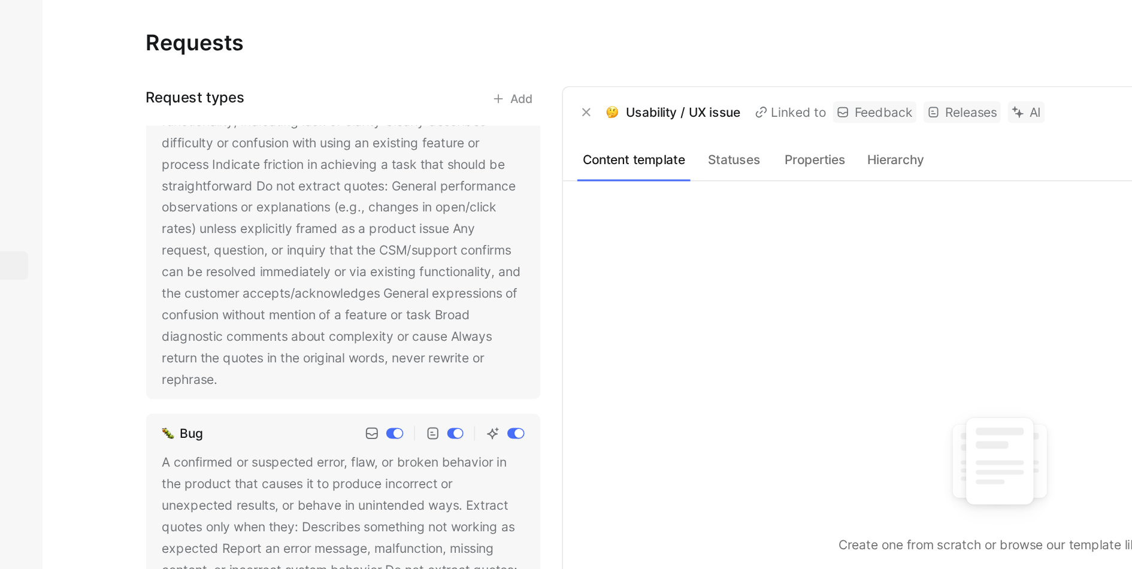
click at [313, 188] on div "When the product is hard to use, not intuitive, or when users experience issues…" at bounding box center [332, 131] width 242 height 259
click at [262, 249] on button at bounding box center [257, 254] width 12 height 12
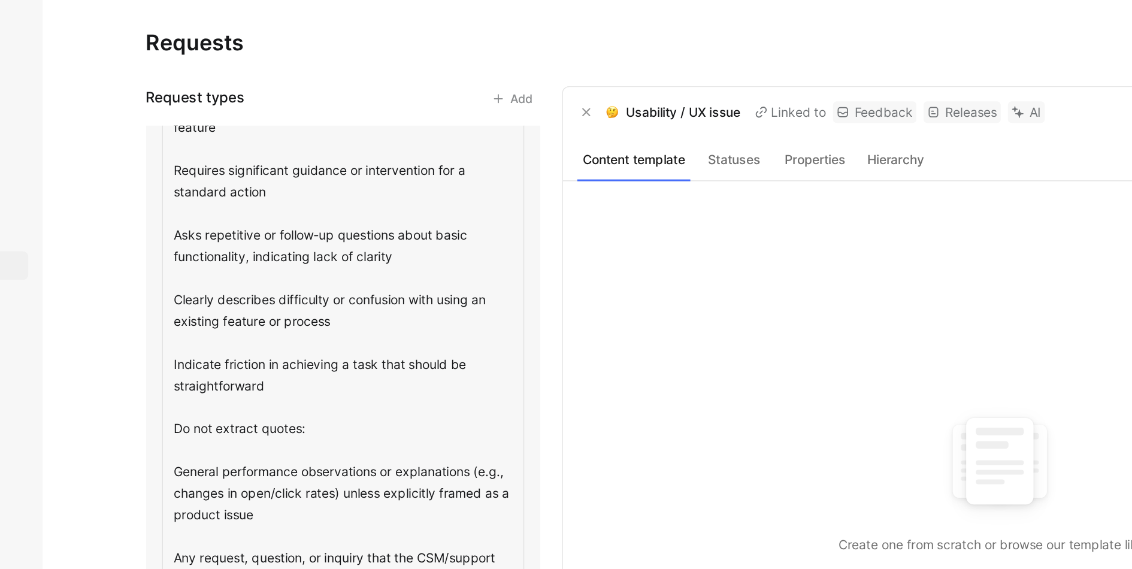
scroll to position [59, 0]
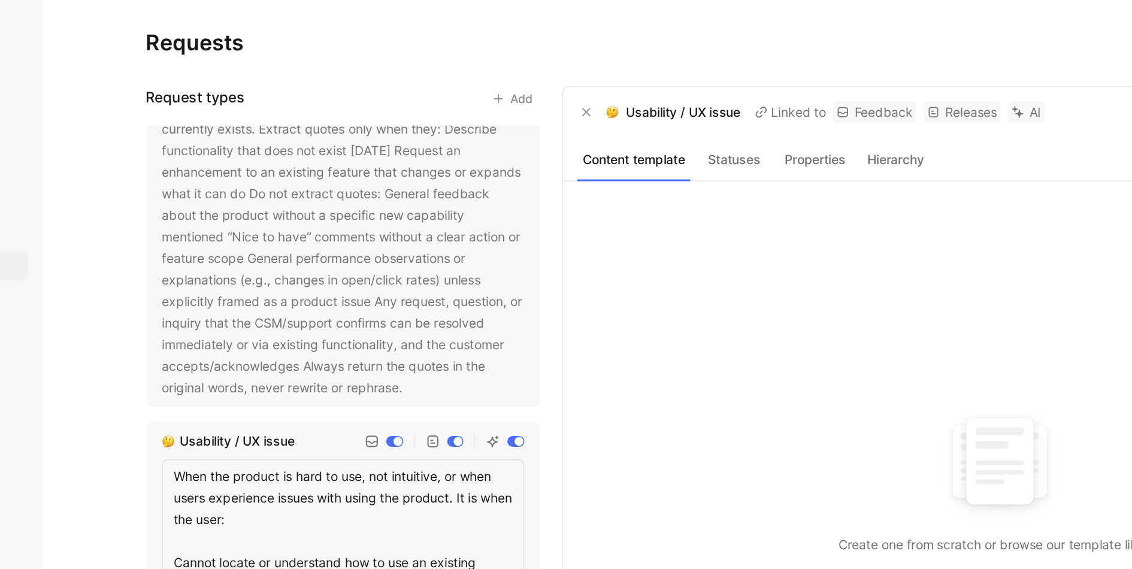
click at [386, 259] on button at bounding box center [380, 259] width 12 height 12
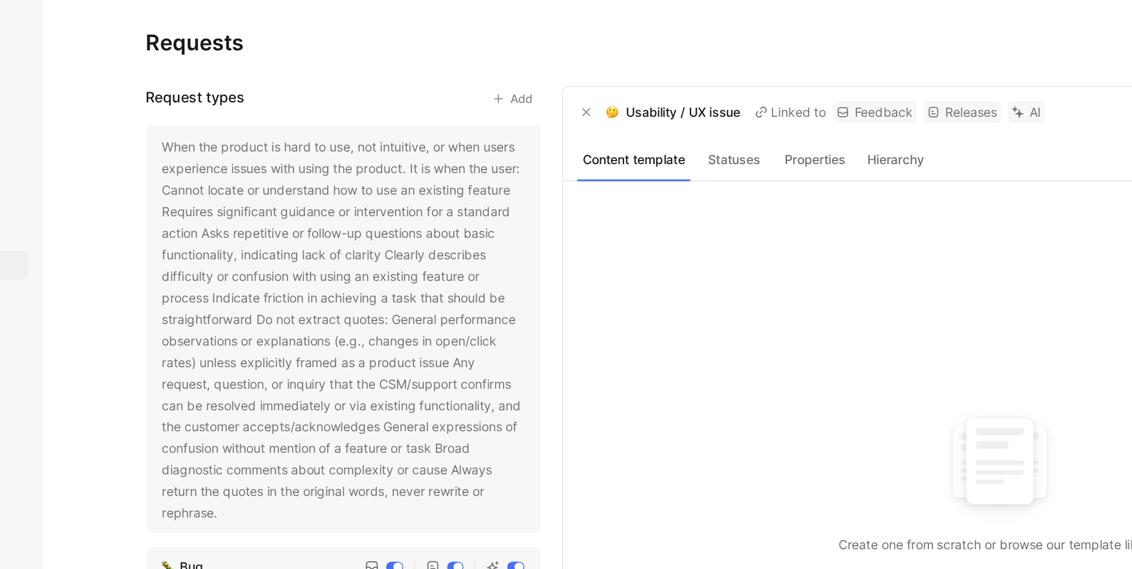
click at [258, 340] on icon at bounding box center [256, 343] width 7 height 7
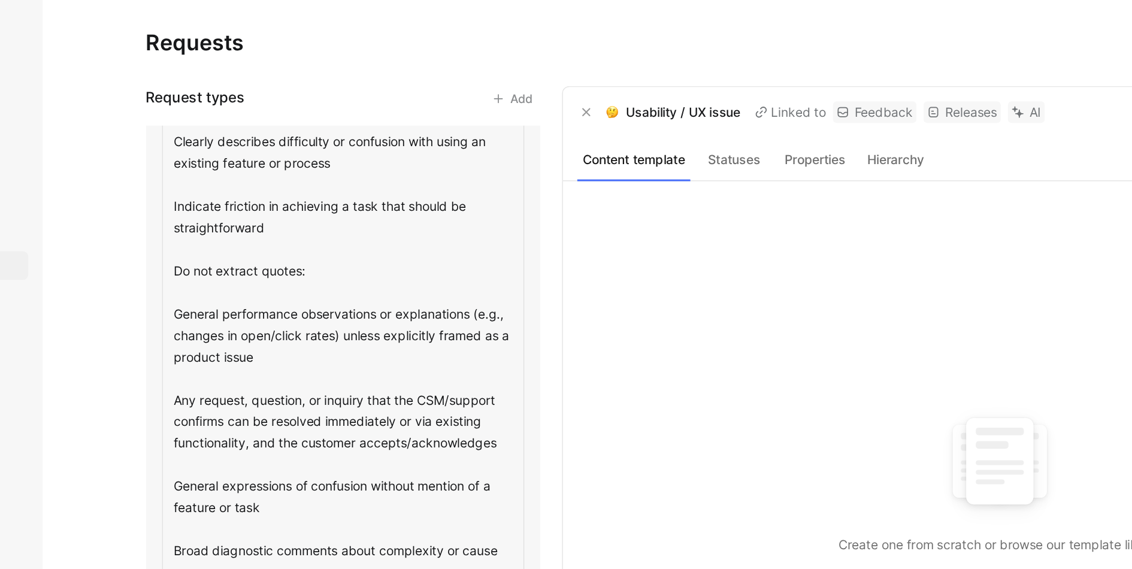
scroll to position [534, 0]
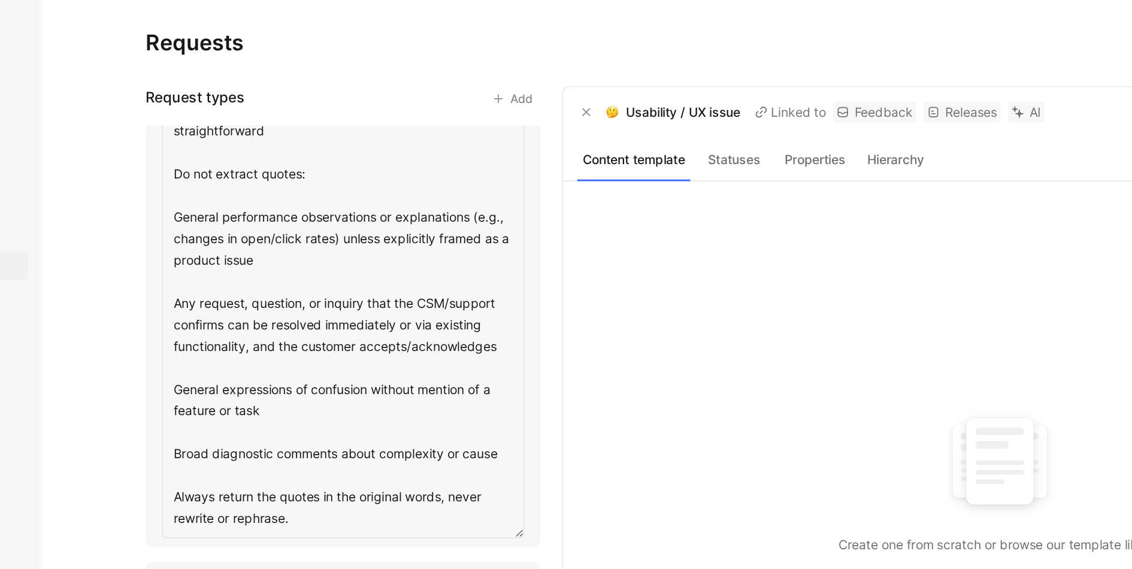
drag, startPoint x: 437, startPoint y: 231, endPoint x: 209, endPoint y: 201, distance: 230.2
click at [209, 201] on div "Usability / UX issue" at bounding box center [333, 86] width 264 height 559
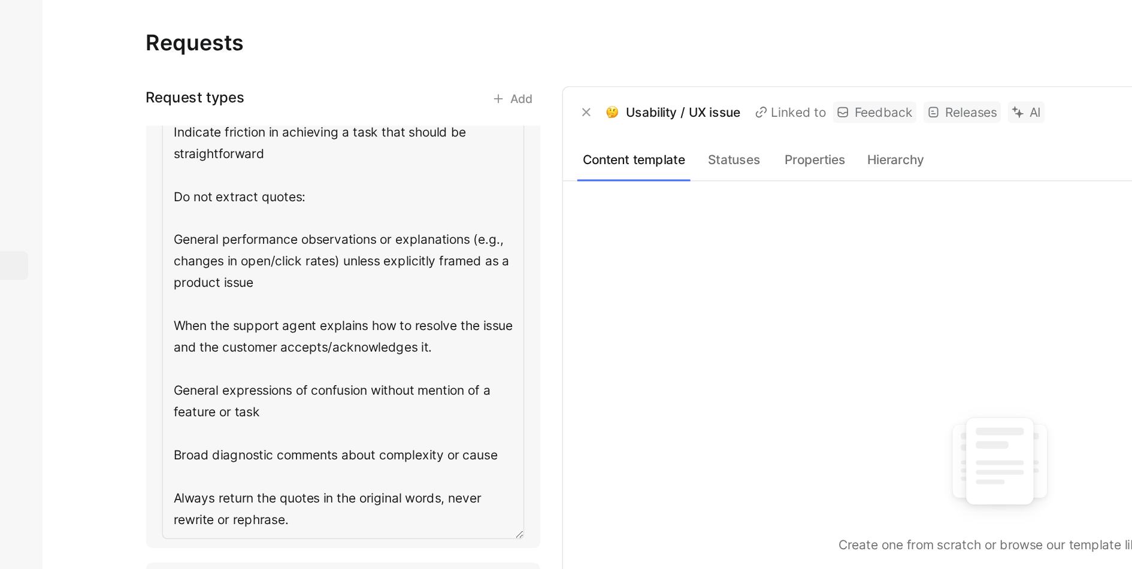
scroll to position [507, 0]
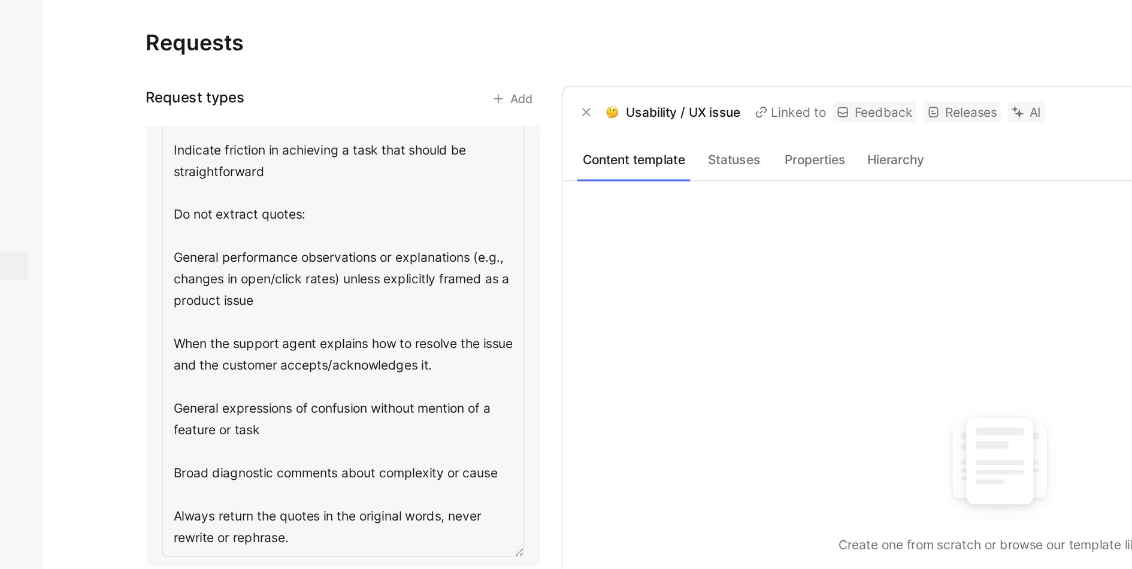
click at [315, 230] on textarea "When the product is hard to use, not intuitive, or when users experience issues…" at bounding box center [332, 115] width 242 height 513
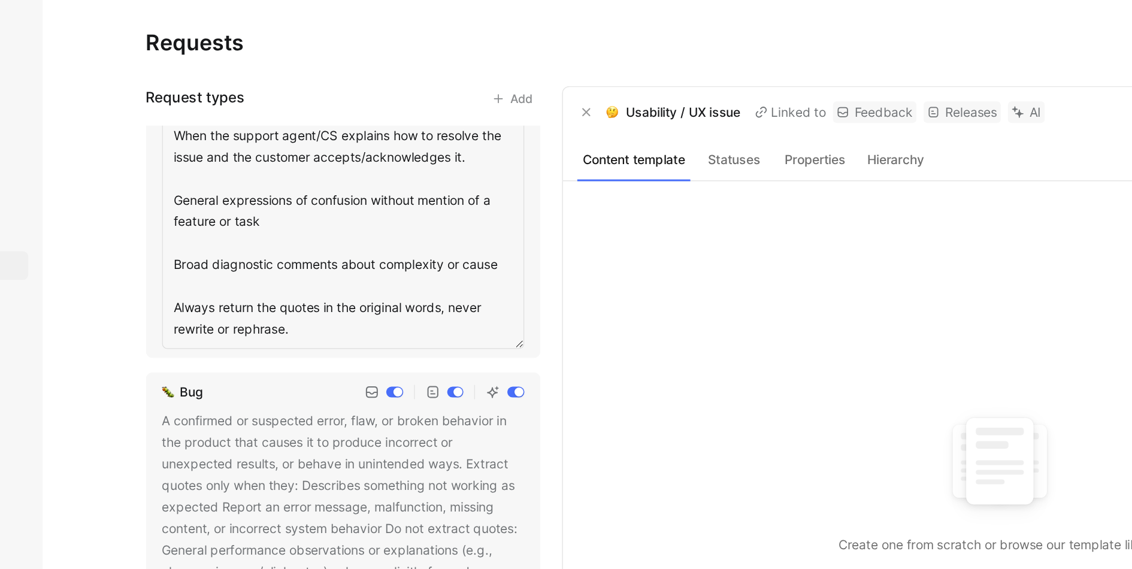
type textarea "When the product is hard to use, not intuitive, or when users experience issues…"
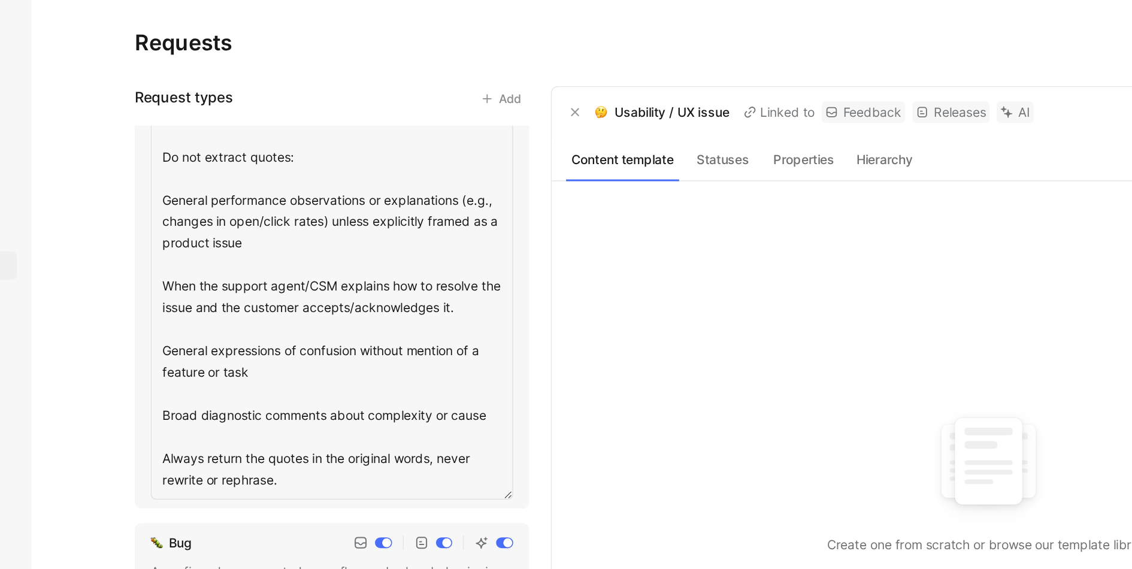
scroll to position [561, 0]
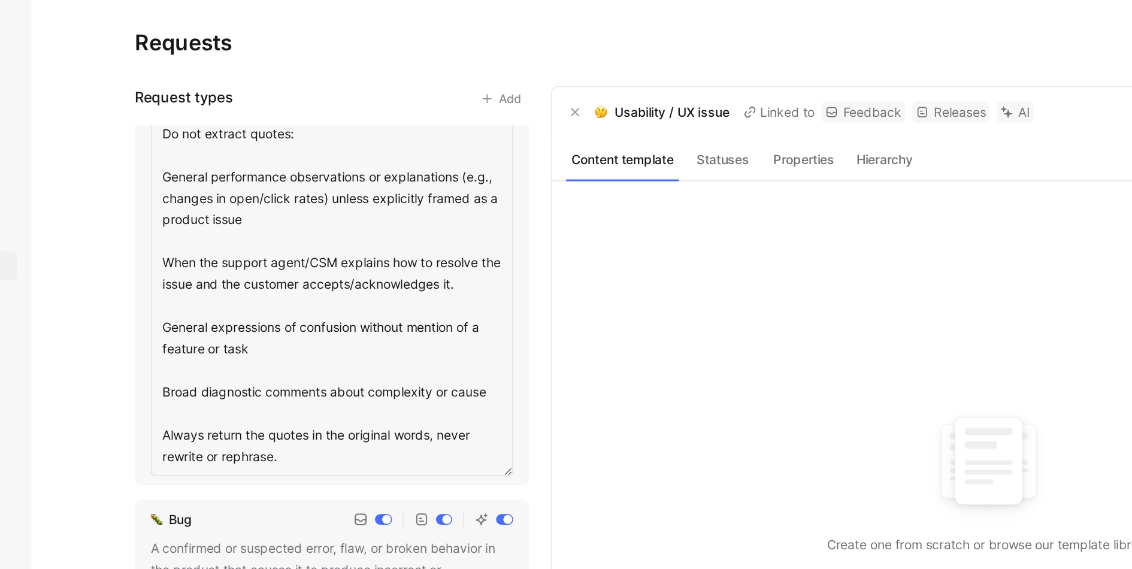
click at [346, 226] on textarea "When the product is hard to use, not intuitive, or when users experience issues…" at bounding box center [332, 61] width 242 height 513
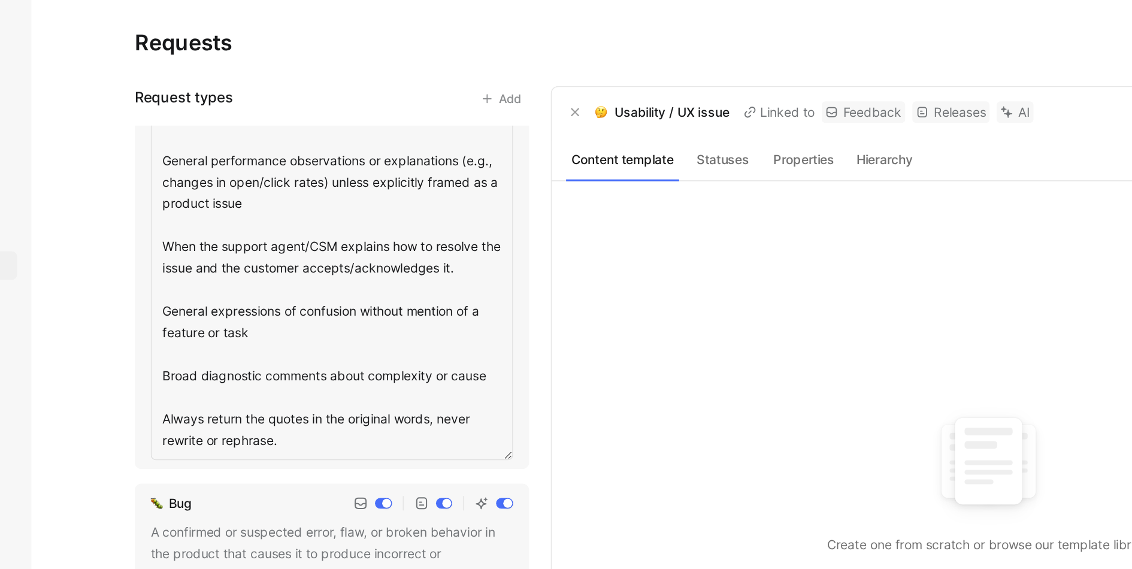
scroll to position [602, 0]
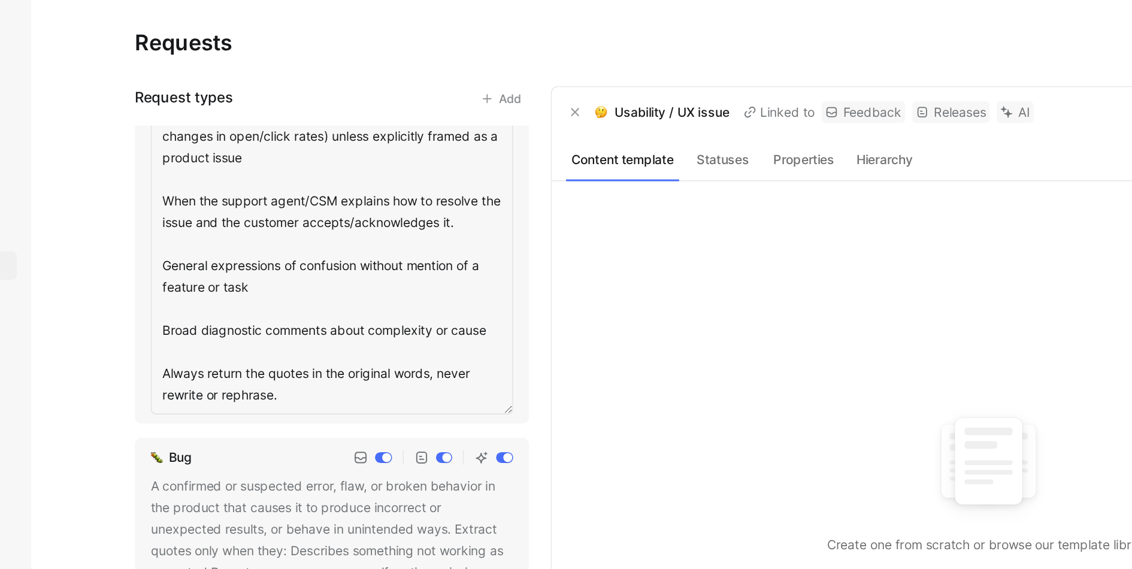
click at [332, 204] on textarea "When the product is hard to use, not intuitive, or when users experience issues…" at bounding box center [332, 19] width 242 height 513
click at [442, 220] on textarea "When the product is hard to use, not intuitive, or when users experience issues…" at bounding box center [332, 19] width 242 height 513
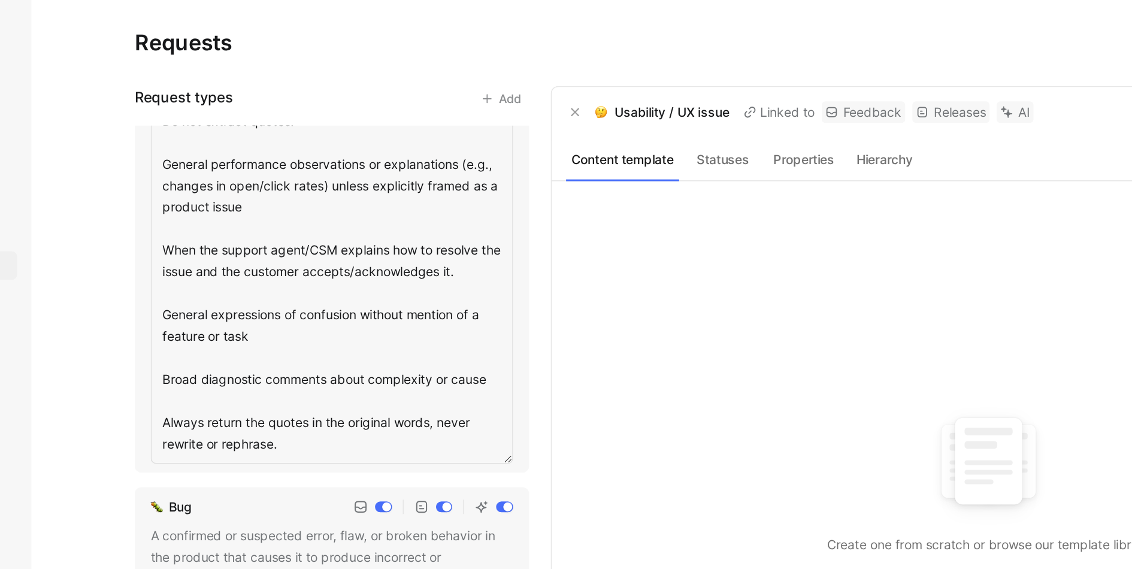
scroll to position [566, 0]
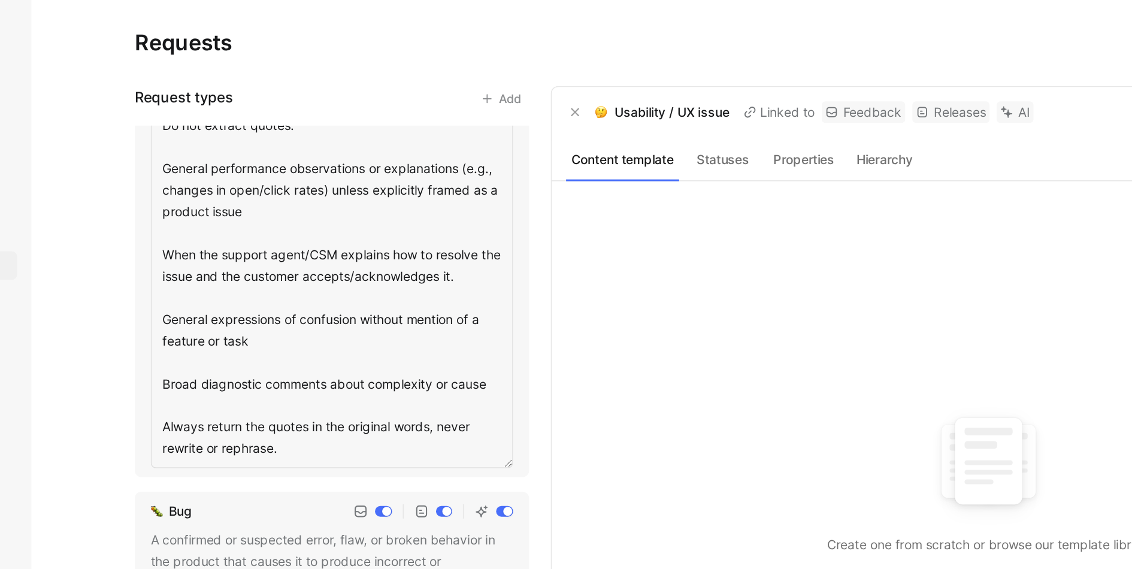
drag, startPoint x: 220, startPoint y: 170, endPoint x: 434, endPoint y: 186, distance: 213.9
click at [434, 186] on textarea "When the product is hard to use, not intuitive, or when users experience issues…" at bounding box center [332, 55] width 242 height 513
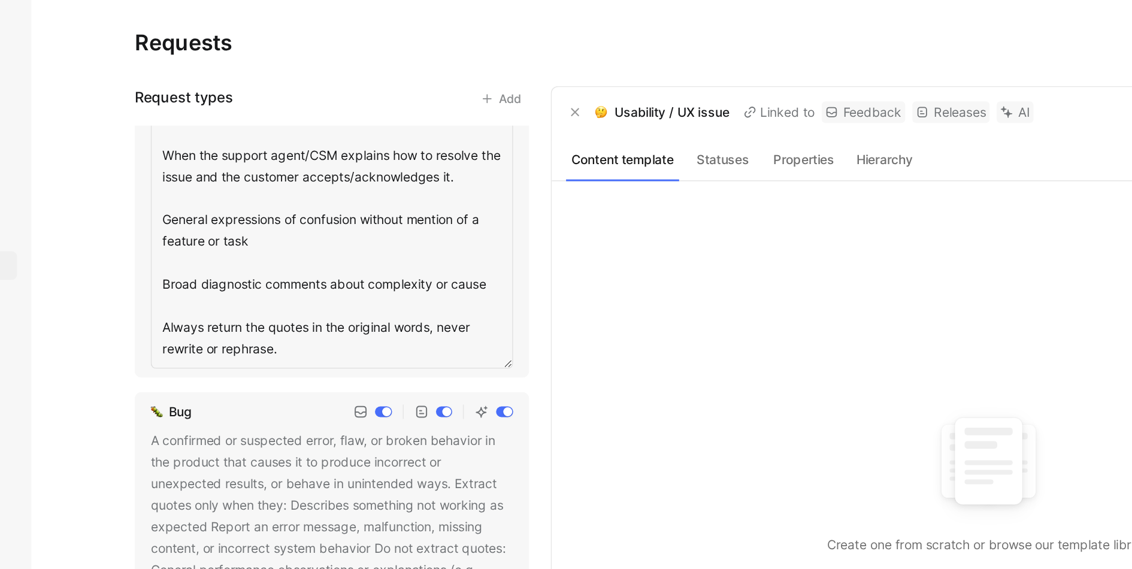
click at [434, 479] on use at bounding box center [431, 481] width 5 height 5
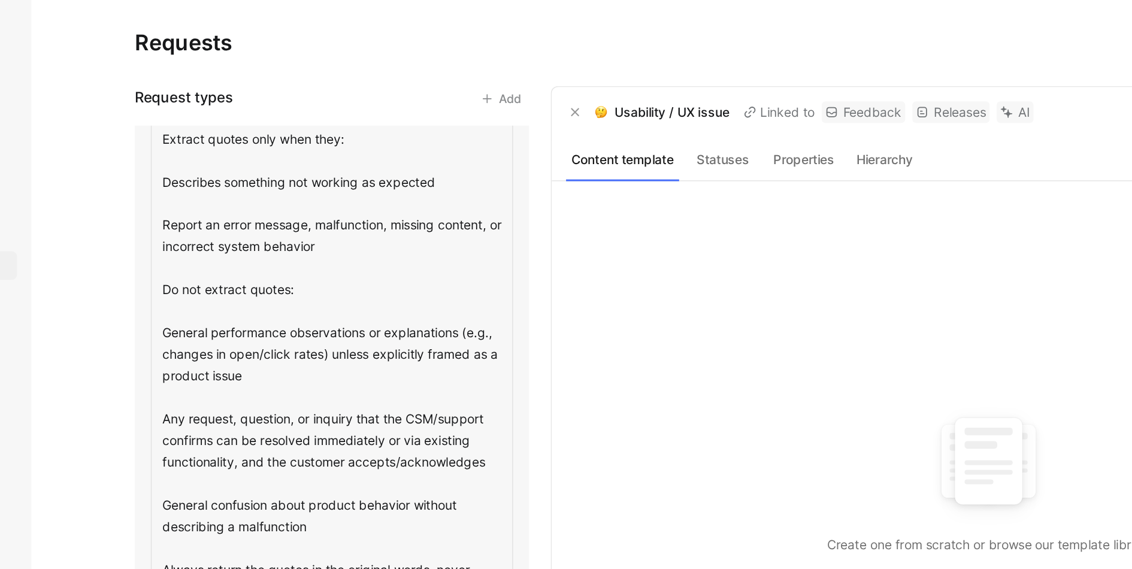
scroll to position [630, 0]
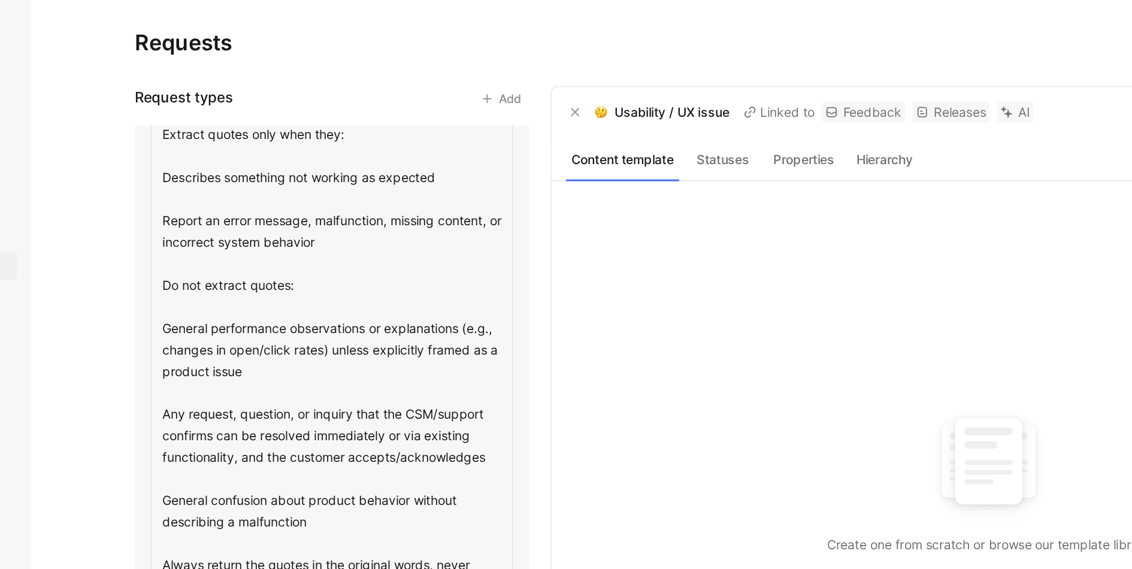
drag, startPoint x: 221, startPoint y: 275, endPoint x: 434, endPoint y: 309, distance: 215.9
click at [434, 309] on textarea "A confirmed or suspected error, flaw, or broken behavior in the product that ca…" at bounding box center [332, 213] width 242 height 384
type textarea "A confirmed or suspected error, flaw, or broken behavior in the product that ca…"
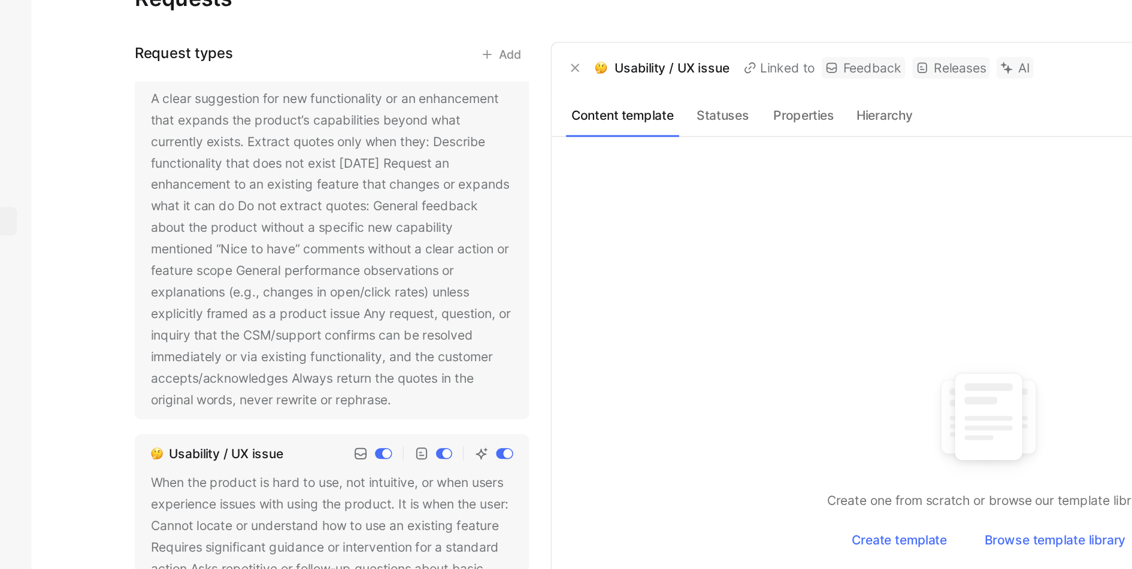
scroll to position [0, 0]
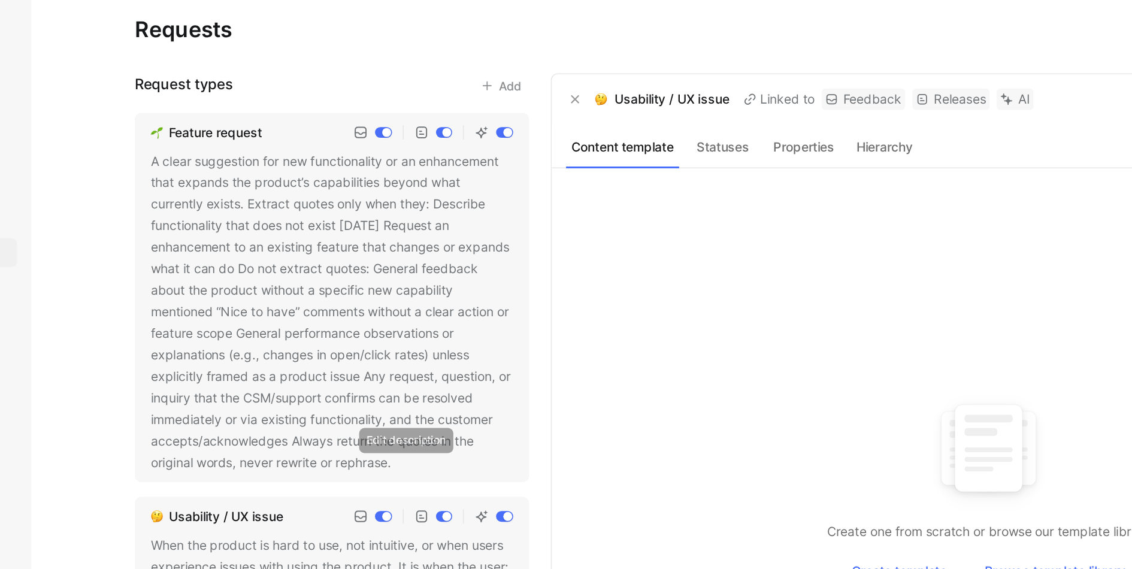
click at [382, 319] on icon at bounding box center [380, 318] width 7 height 7
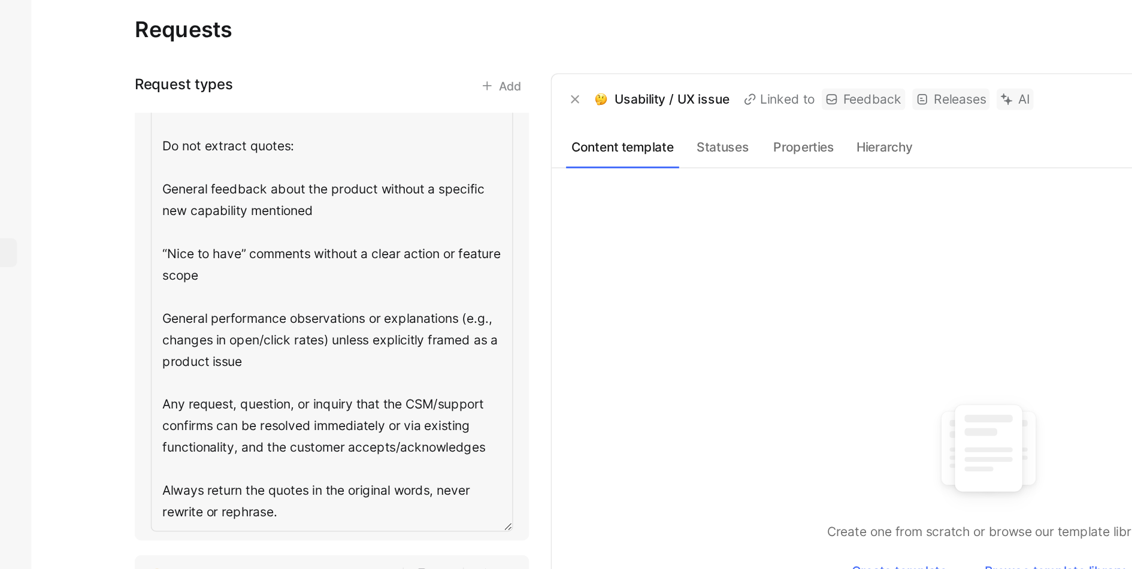
scroll to position [173, 0]
drag, startPoint x: 220, startPoint y: 277, endPoint x: 437, endPoint y: 311, distance: 219.4
click at [437, 311] on textarea "A clear suggestion for new functionality or an enhancement that expands the pro…" at bounding box center [332, 149] width 242 height 427
click at [386, 282] on textarea "A clear suggestion for new functionality or an enhancement that expands the pro…" at bounding box center [332, 149] width 242 height 427
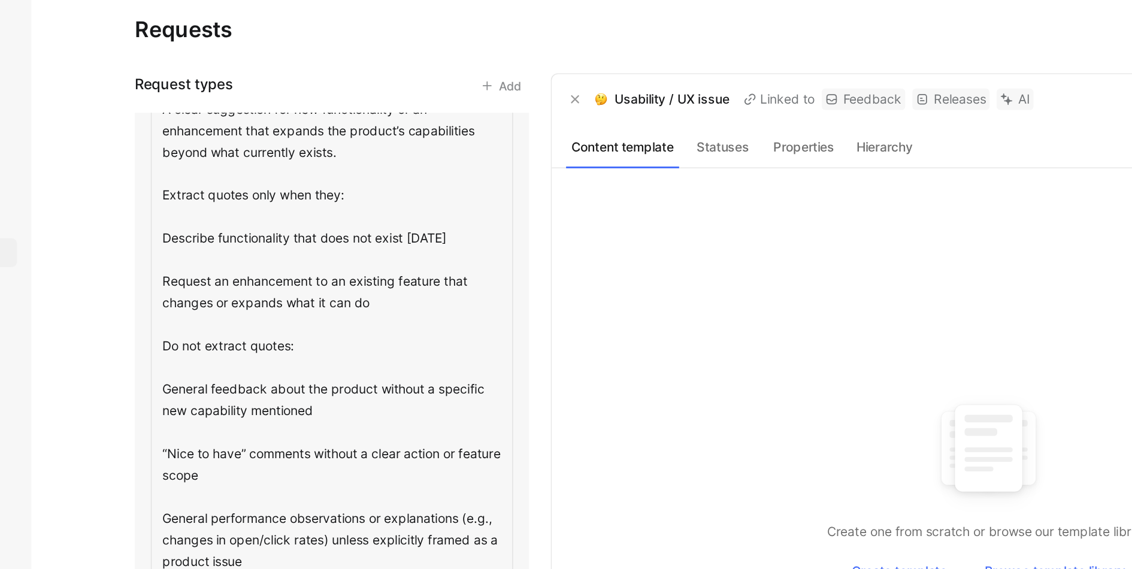
scroll to position [0, 0]
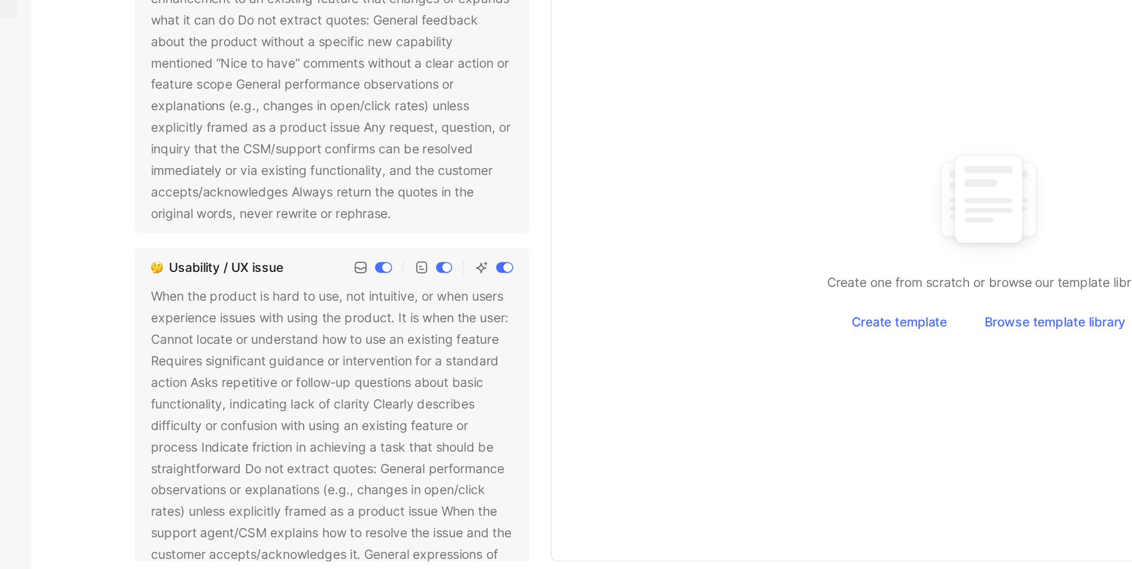
click at [145, 429] on div "Requests Request types Add Feature request A clear suggestion for new functiona…" at bounding box center [632, 284] width 1000 height 569
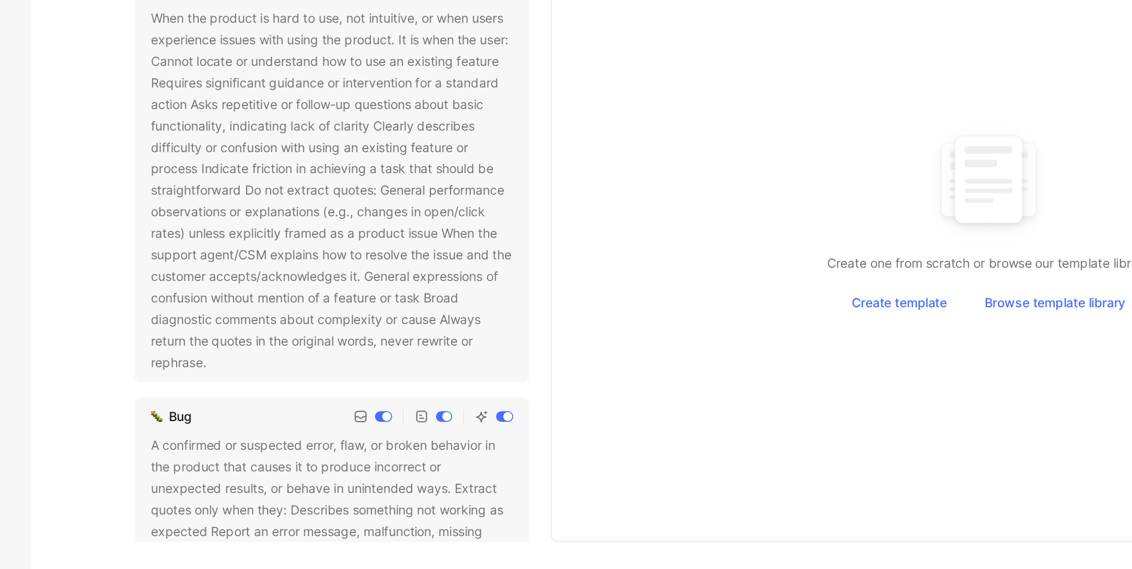
scroll to position [183, 0]
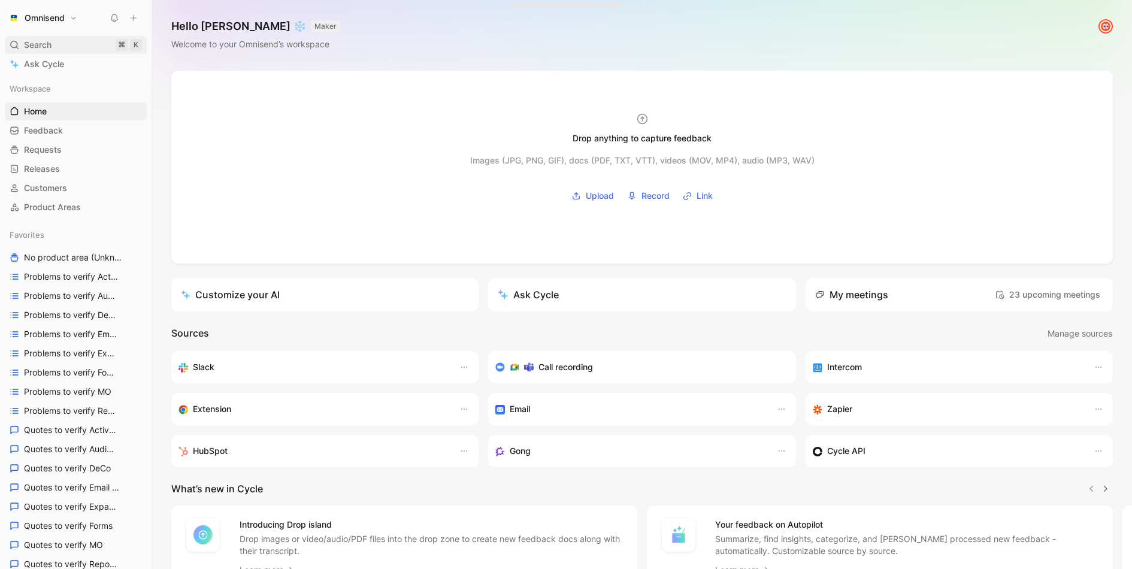
click at [55, 48] on div "Search ⌘ K" at bounding box center [76, 45] width 142 height 18
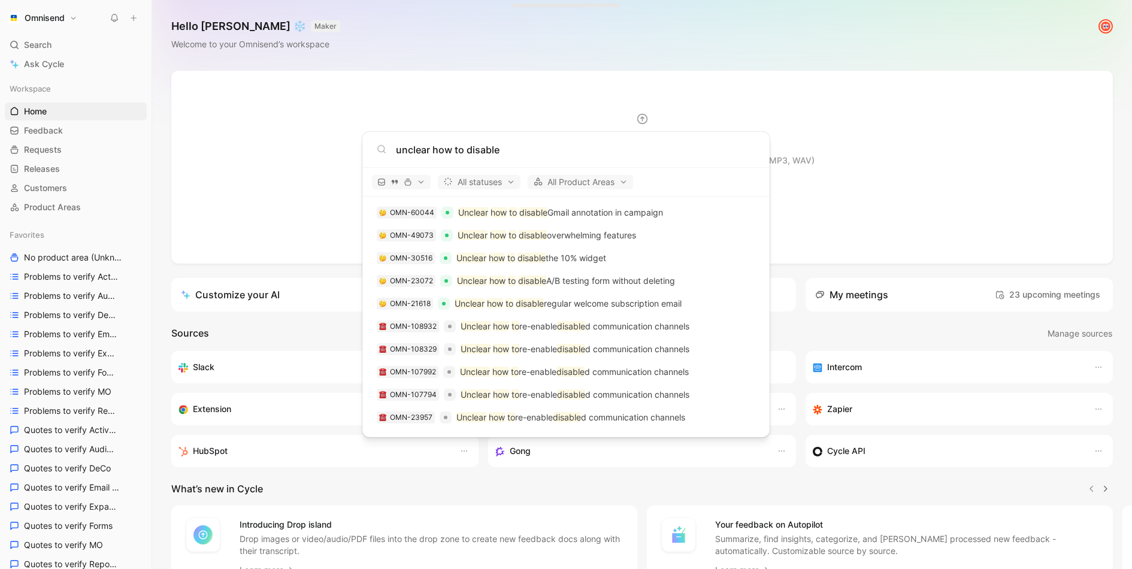
scroll to position [1561, 0]
type input "unclear how to disable"
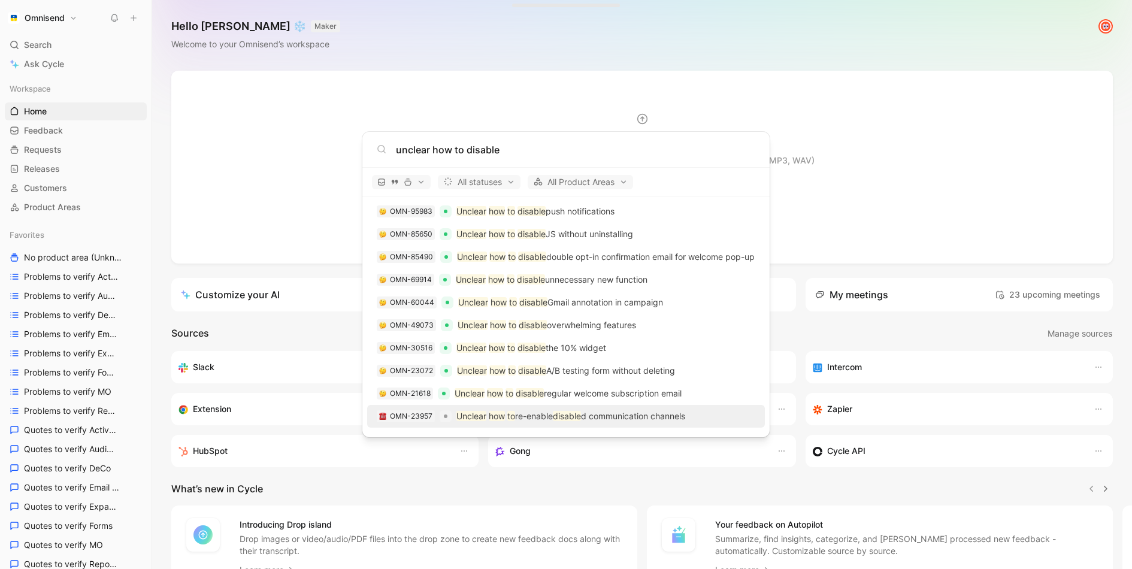
scroll to position [1471, 0]
click at [38, 371] on body "Omnisend Search ⌘ K Ask Cycle Workspace Home G then H Feedback G then F Request…" at bounding box center [566, 284] width 1132 height 569
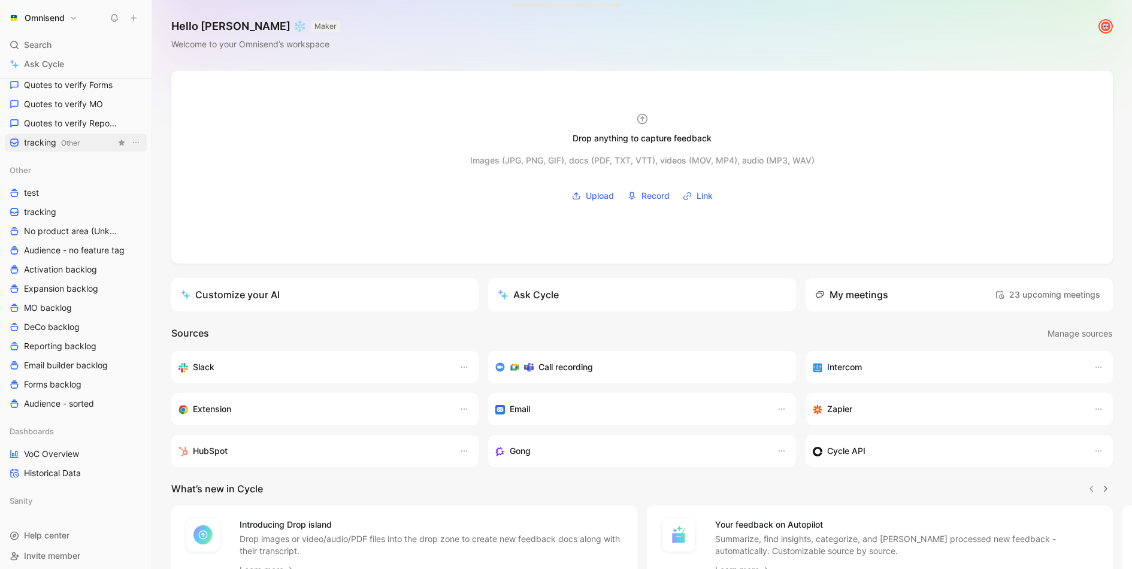
scroll to position [446, 0]
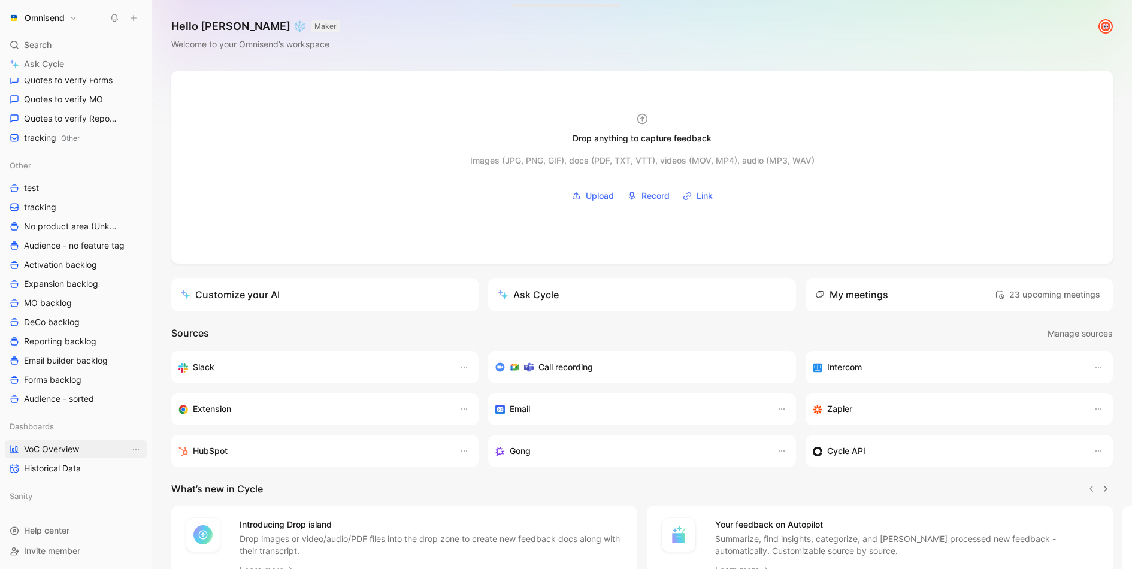
click at [62, 451] on span "VoC Overview" at bounding box center [51, 449] width 55 height 12
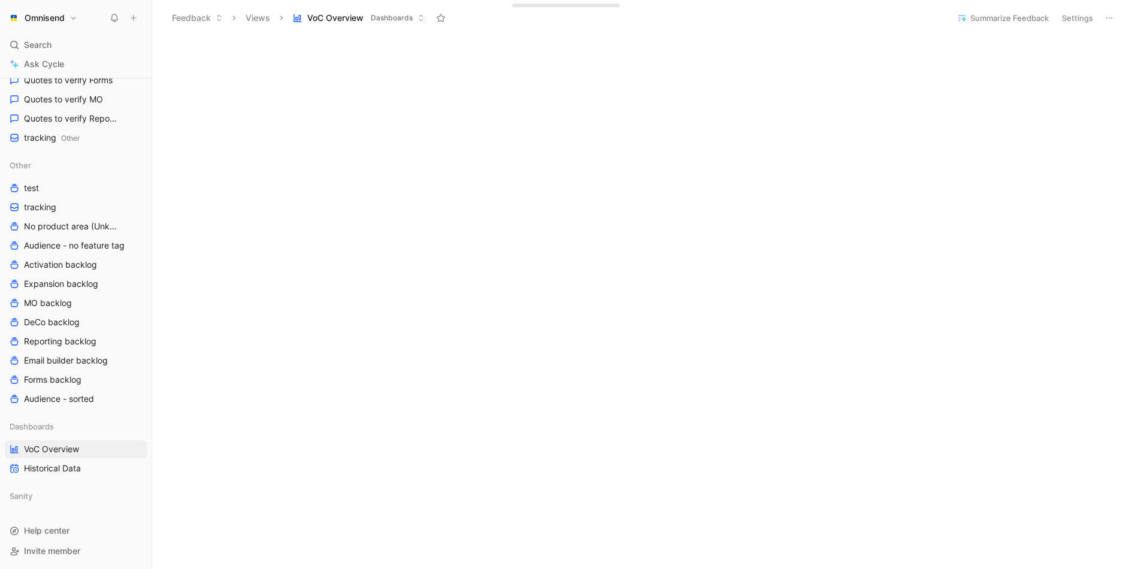
scroll to position [879, 0]
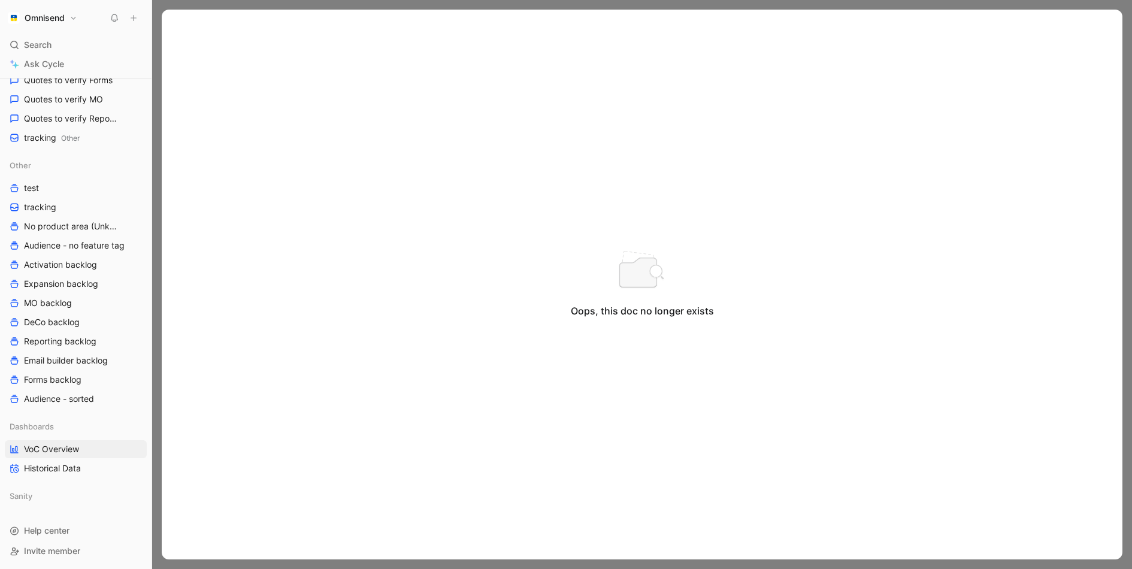
click at [424, 7] on div at bounding box center [642, 284] width 980 height 569
click at [223, 1] on div at bounding box center [642, 284] width 980 height 569
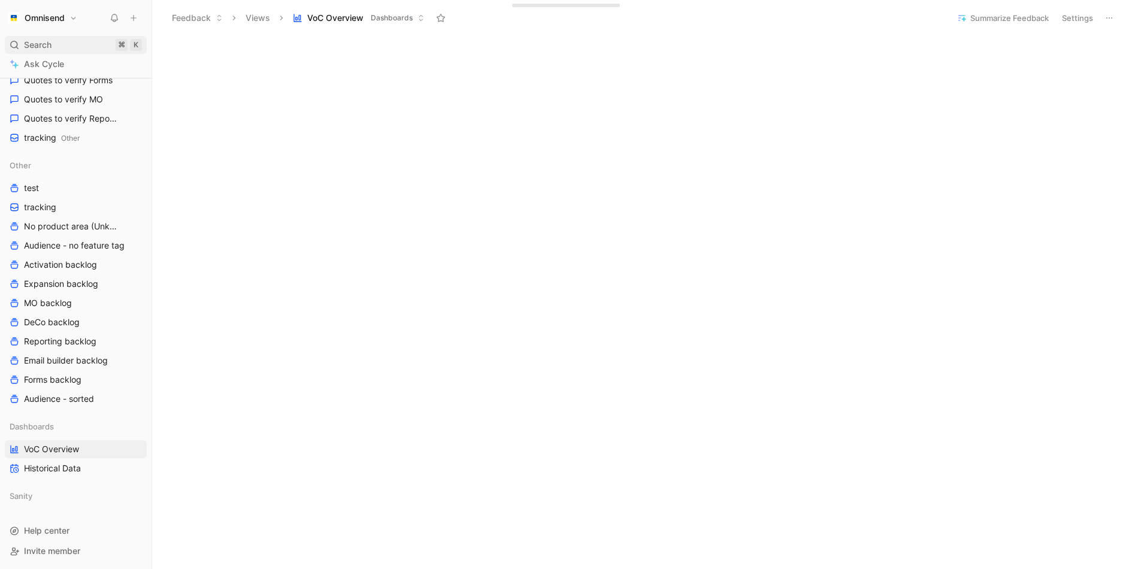
click at [62, 43] on div "Search ⌘ K" at bounding box center [76, 45] width 142 height 18
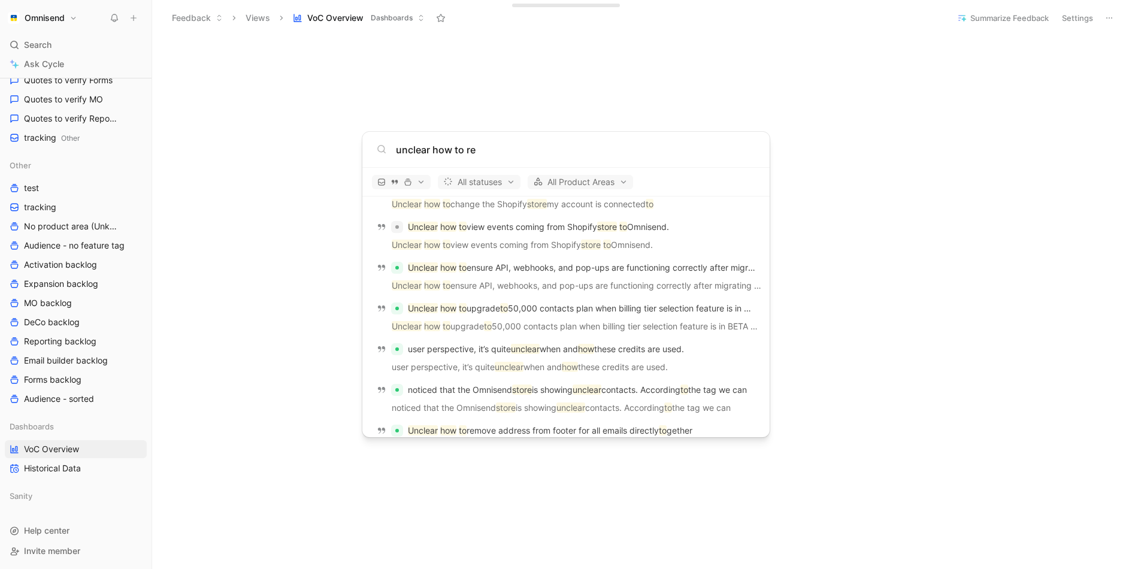
scroll to position [941, 0]
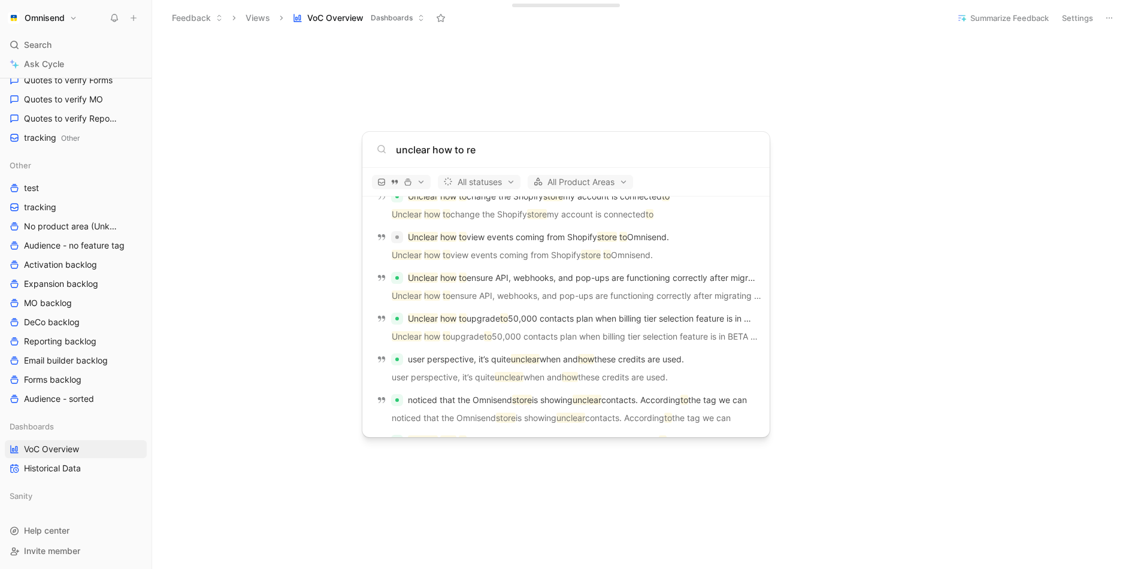
click at [514, 150] on input "unclear how to re" at bounding box center [575, 150] width 359 height 14
type input "unclear how to re"
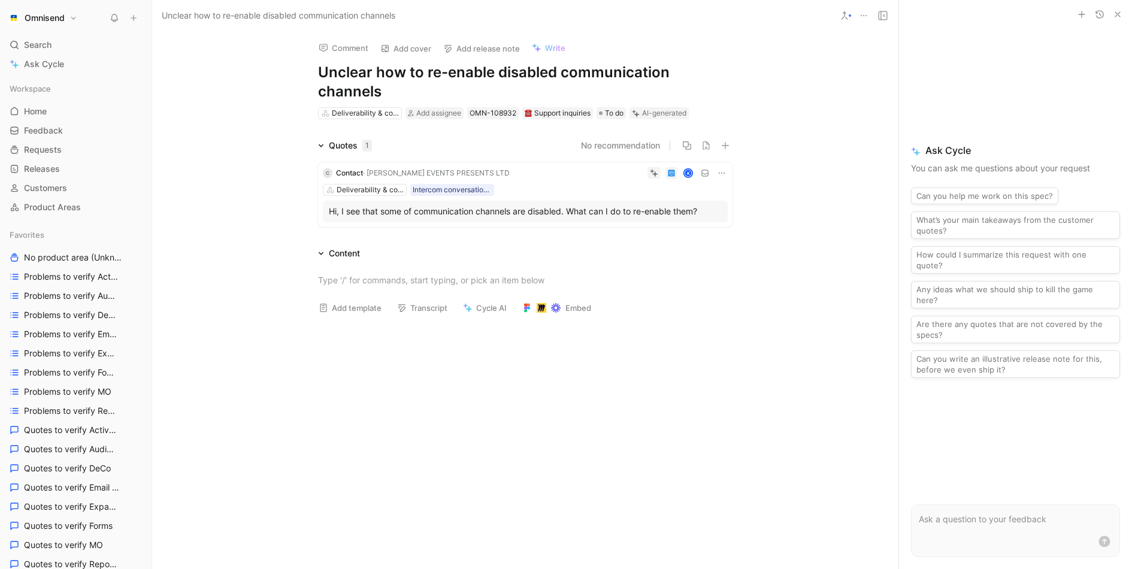
click at [860, 18] on icon at bounding box center [864, 16] width 10 height 10
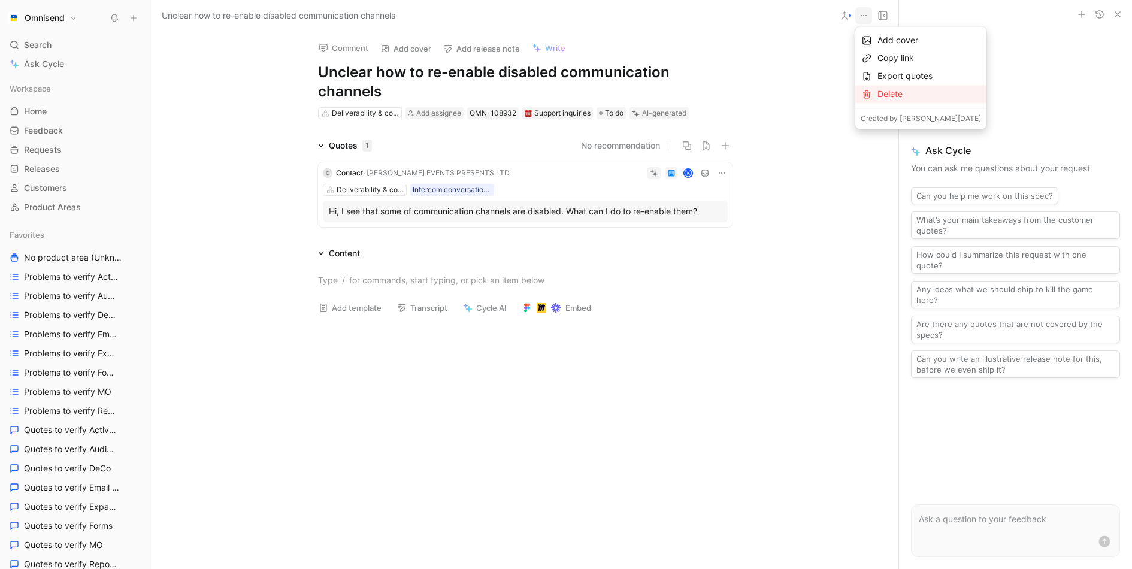
click at [866, 95] on icon at bounding box center [867, 94] width 10 height 10
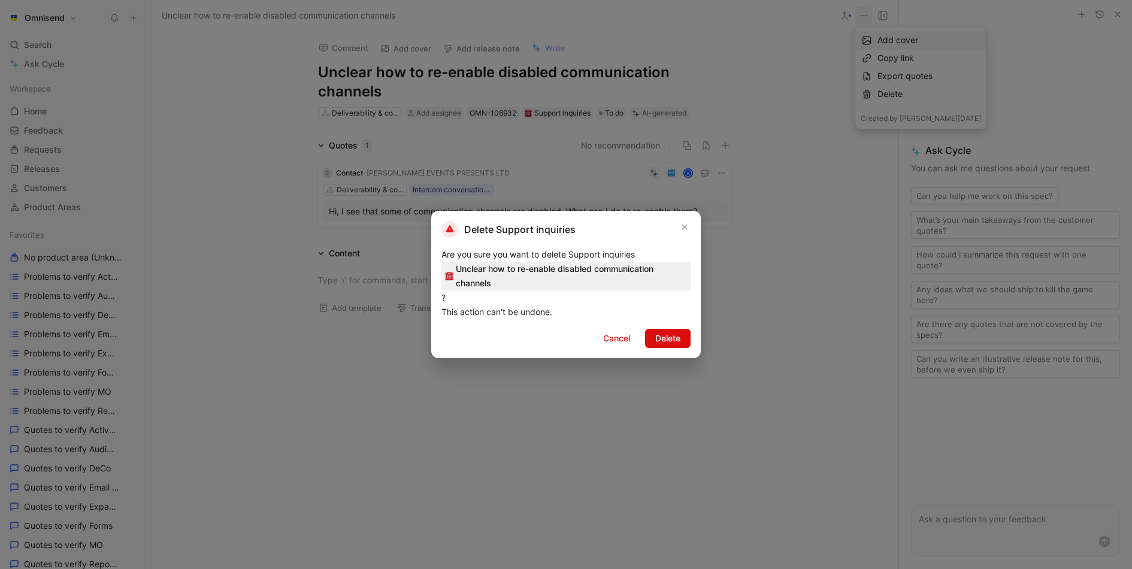
click at [663, 339] on span "Delete" at bounding box center [667, 338] width 25 height 14
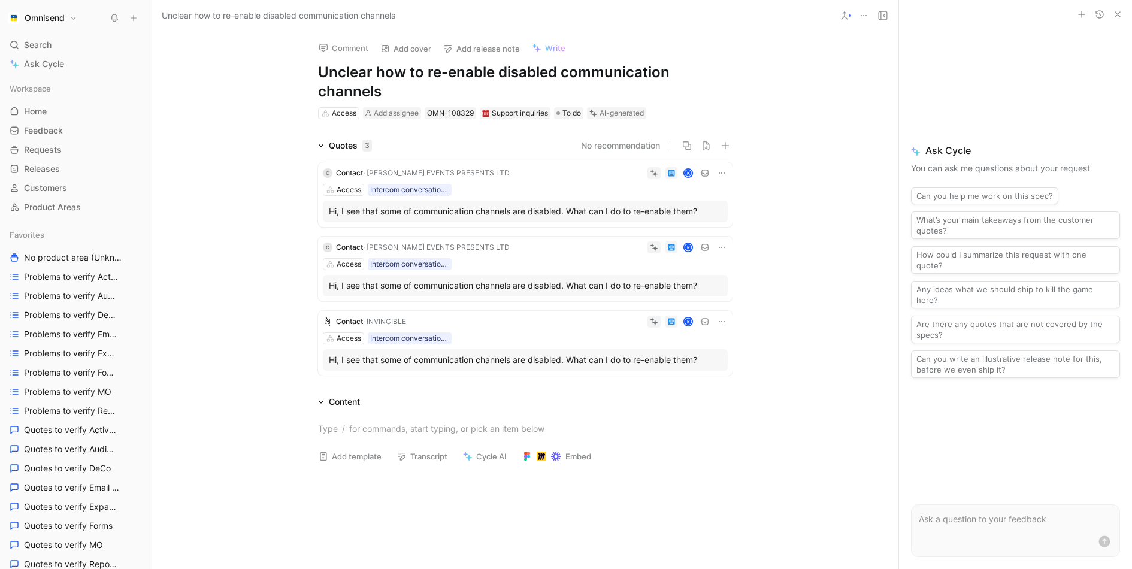
click at [863, 14] on icon at bounding box center [864, 16] width 10 height 10
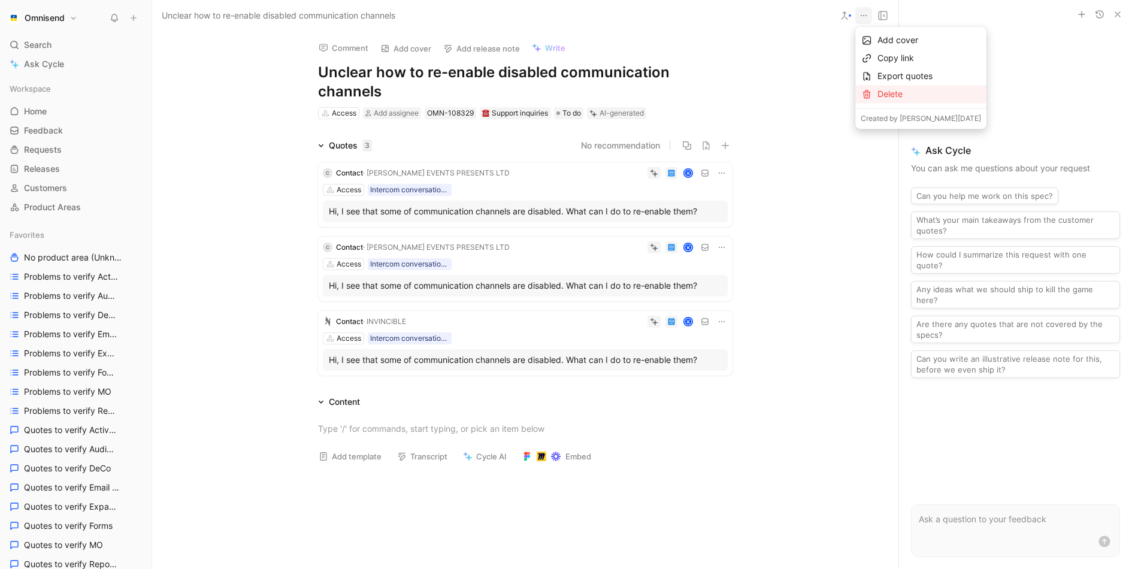
click at [876, 101] on div "Delete" at bounding box center [920, 94] width 131 height 18
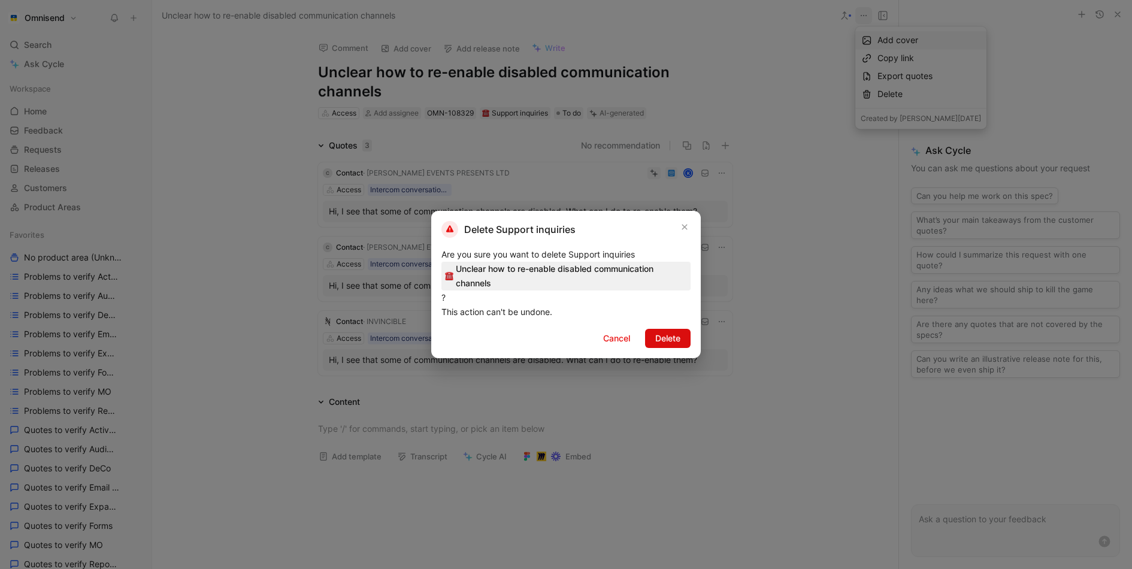
click at [673, 332] on span "Delete" at bounding box center [667, 338] width 25 height 14
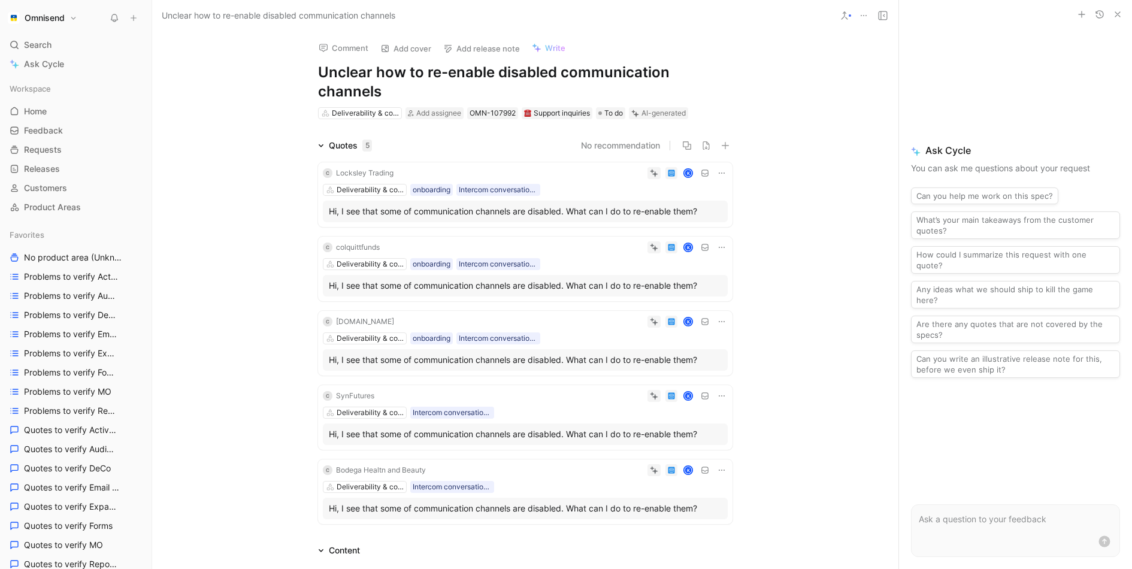
click at [867, 9] on button at bounding box center [863, 15] width 17 height 17
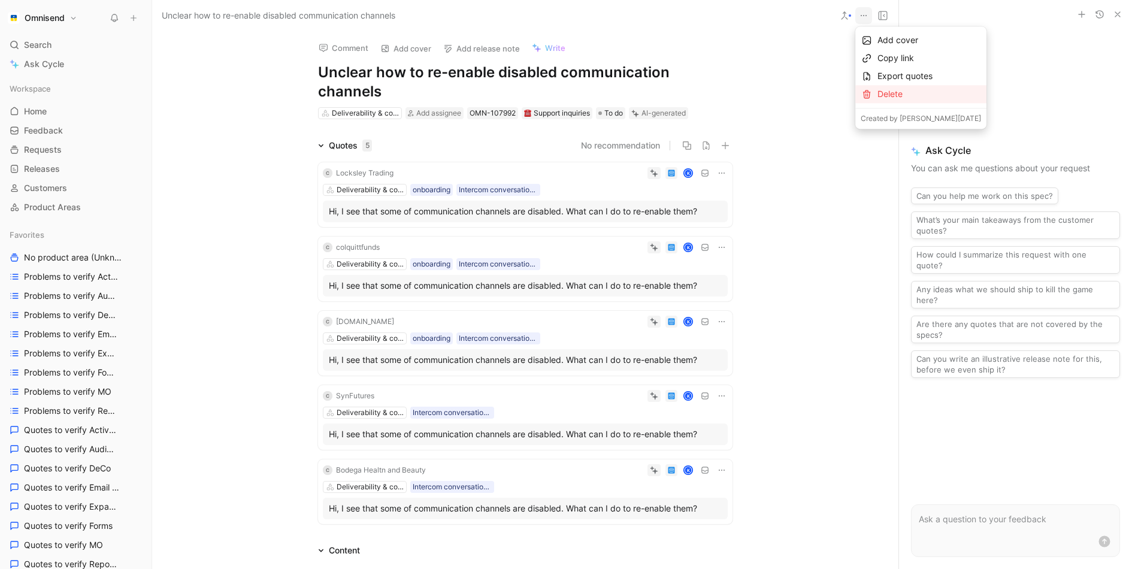
click at [877, 92] on div "Delete" at bounding box center [920, 94] width 131 height 18
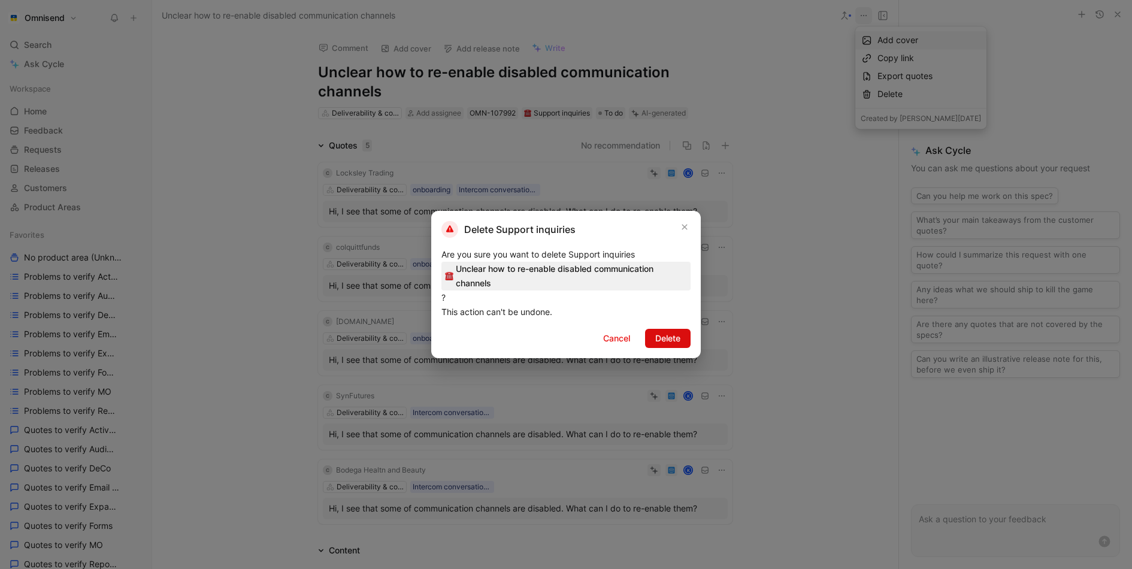
click at [667, 333] on span "Delete" at bounding box center [667, 338] width 25 height 14
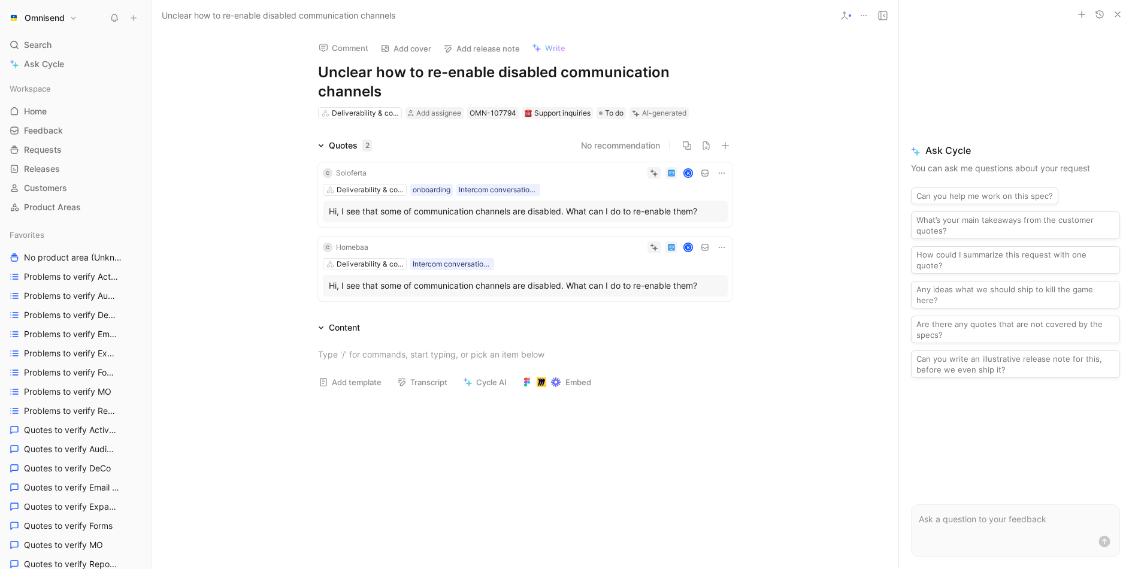
click at [861, 17] on icon at bounding box center [864, 16] width 10 height 10
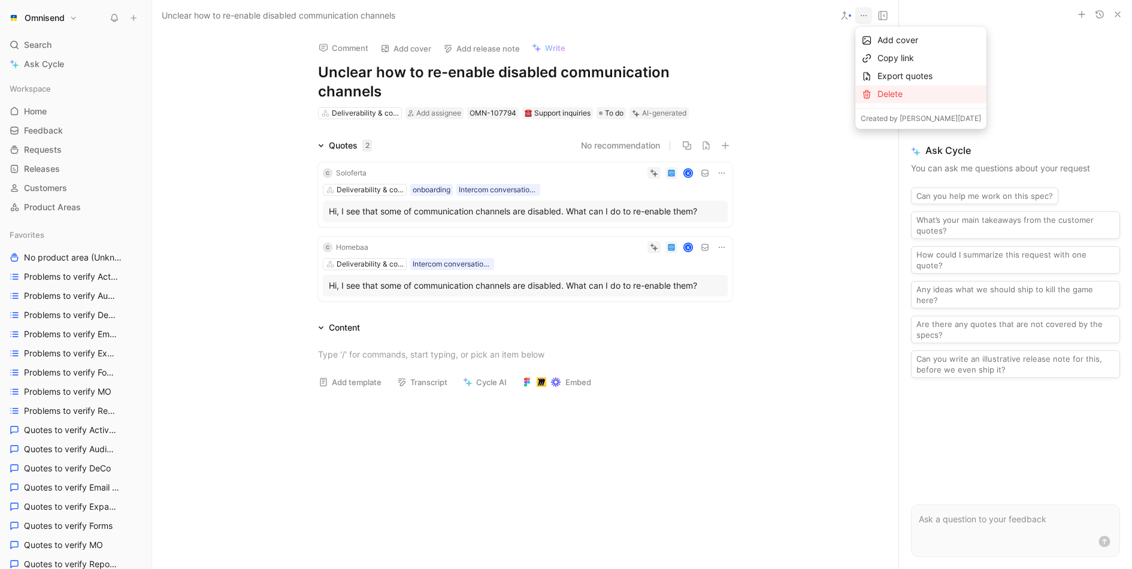
click at [881, 93] on div "Delete" at bounding box center [930, 94] width 104 height 14
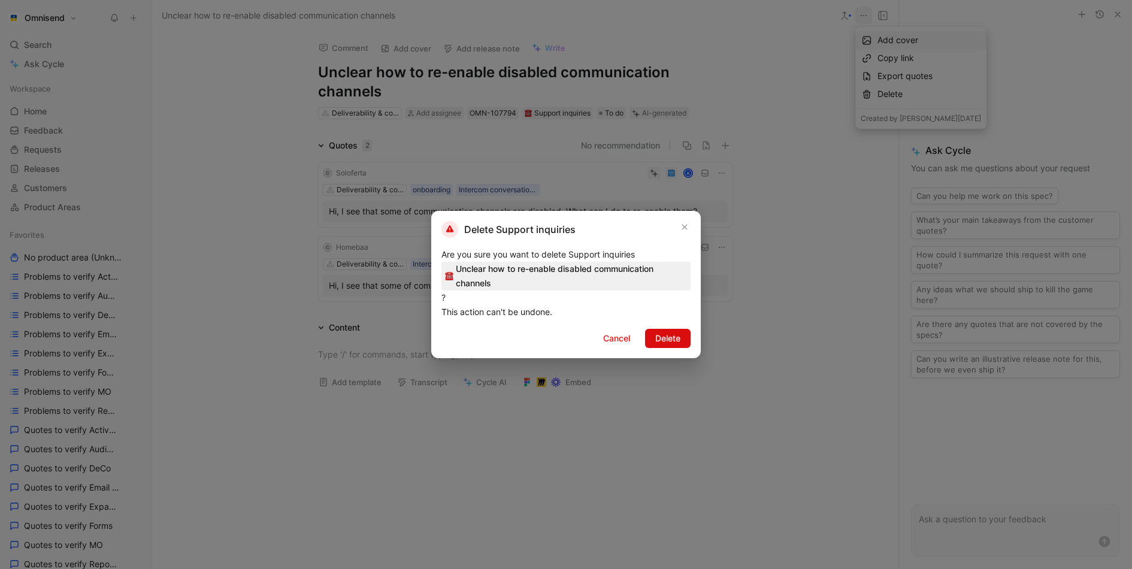
click at [678, 340] on span "Delete" at bounding box center [667, 338] width 25 height 14
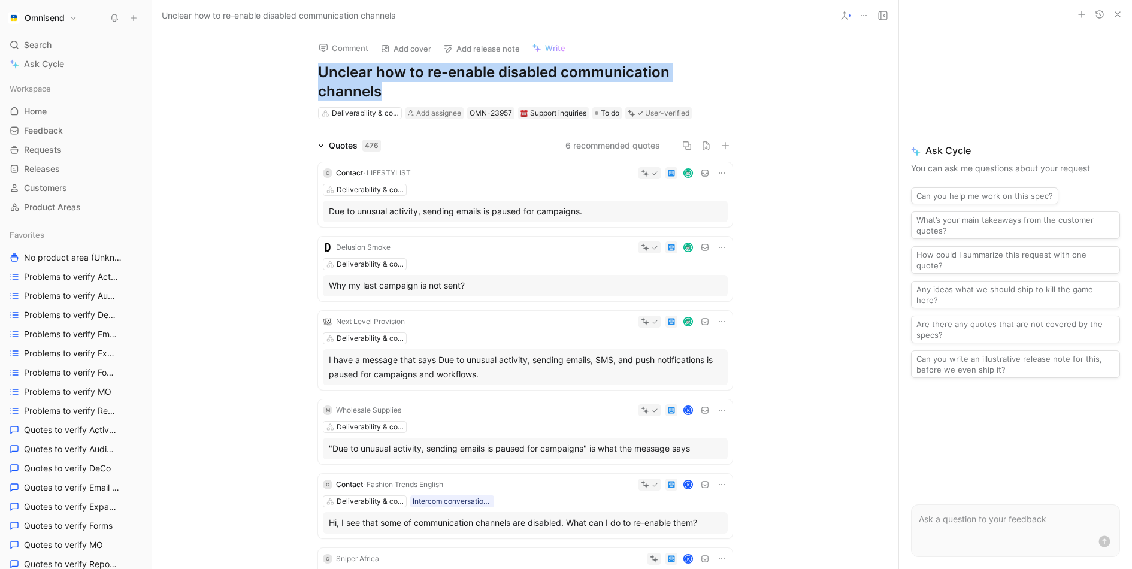
drag, startPoint x: 400, startPoint y: 90, endPoint x: 314, endPoint y: 71, distance: 87.8
click at [314, 71] on div "Comment Add cover Add release note Write Unclear how to re-enable disabled comm…" at bounding box center [525, 75] width 460 height 89
copy h1 "Unclear how to re-enable disabled communication channels"
drag, startPoint x: 390, startPoint y: 94, endPoint x: 312, endPoint y: 75, distance: 80.6
click at [310, 75] on div "Comment Add cover Add release note Write Unclear how to re-enable disabled comm…" at bounding box center [525, 75] width 460 height 89
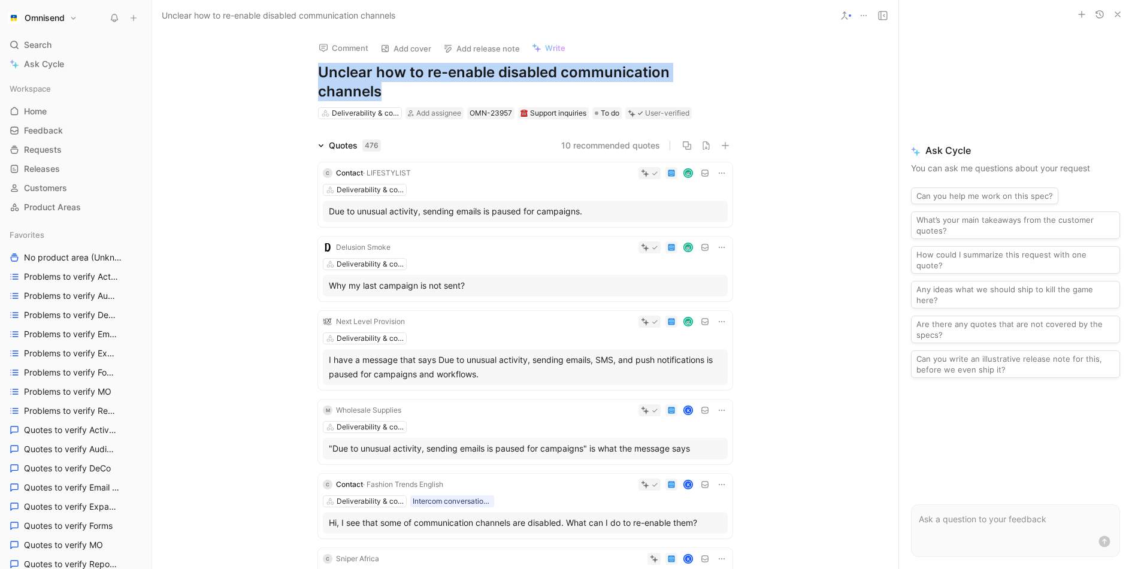
copy h1 "Unclear how to re-enable disabled communication channels"
click at [42, 38] on span "Search" at bounding box center [38, 45] width 28 height 14
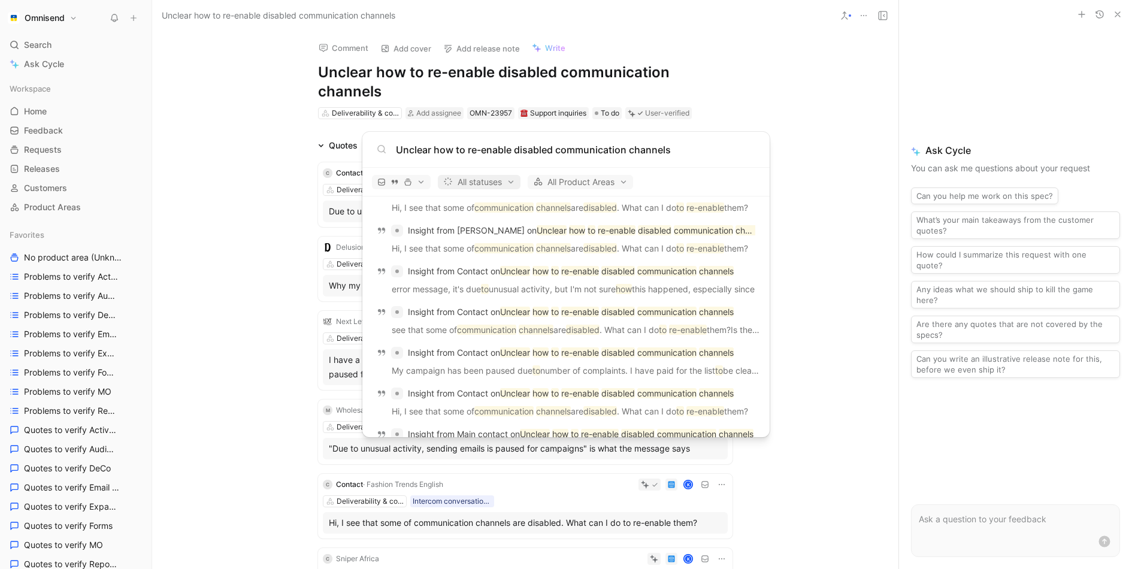
scroll to position [430, 0]
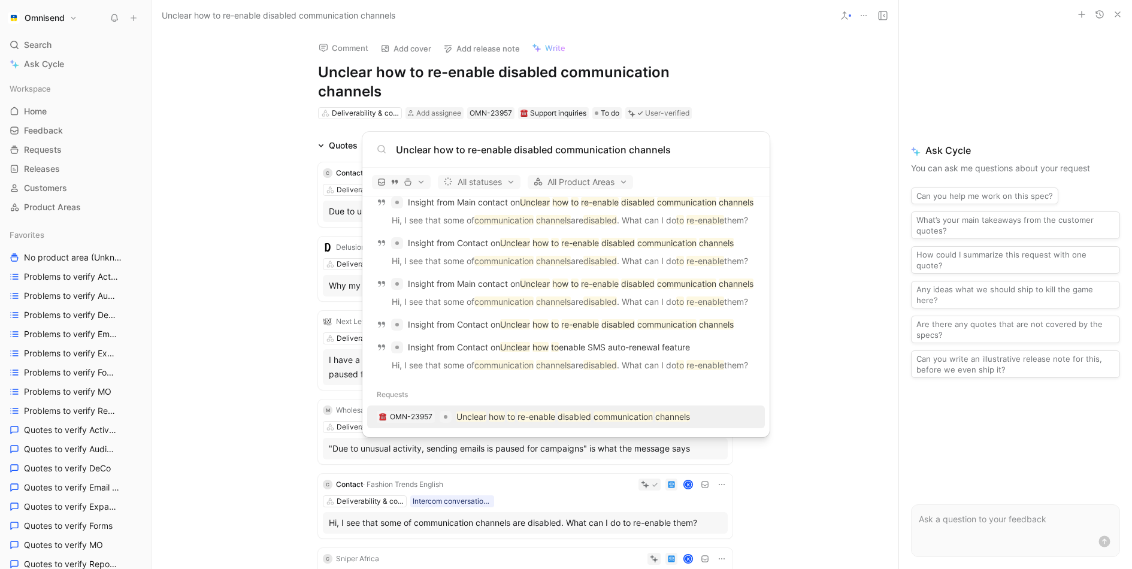
type input "Unclear how to re-enable disabled communication channels"
click at [524, 427] on link "OMN-23957 Unclear how to re-enable disabled communication channels" at bounding box center [566, 417] width 398 height 23
